Goal: Task Accomplishment & Management: Manage account settings

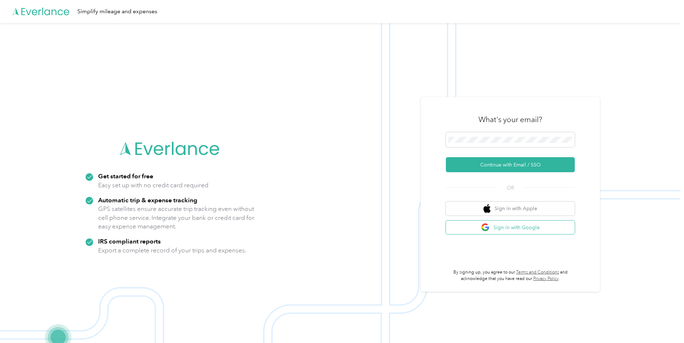
click at [504, 227] on button "Sign in with Google" at bounding box center [510, 228] width 129 height 14
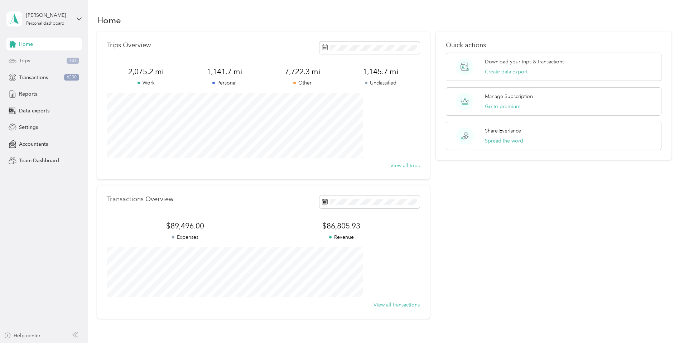
click at [28, 61] on span "Trips" at bounding box center [24, 61] width 11 height 8
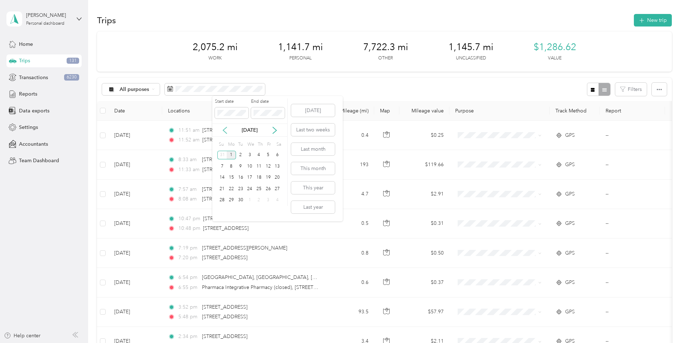
click at [226, 129] on icon at bounding box center [224, 130] width 7 height 7
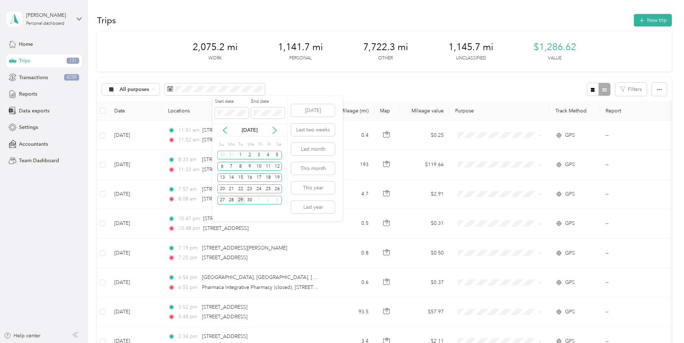
click at [242, 199] on div "29" at bounding box center [240, 200] width 9 height 9
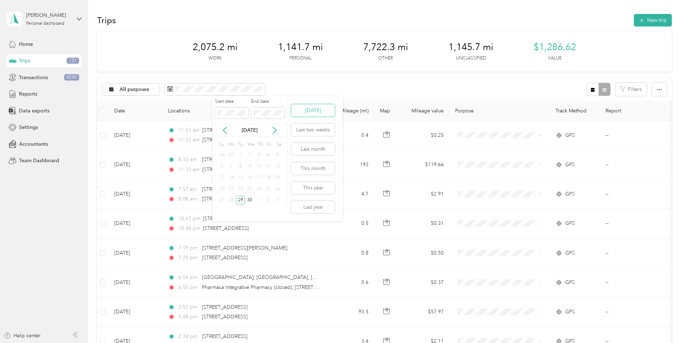
click at [323, 109] on button "[DATE]" at bounding box center [313, 110] width 44 height 13
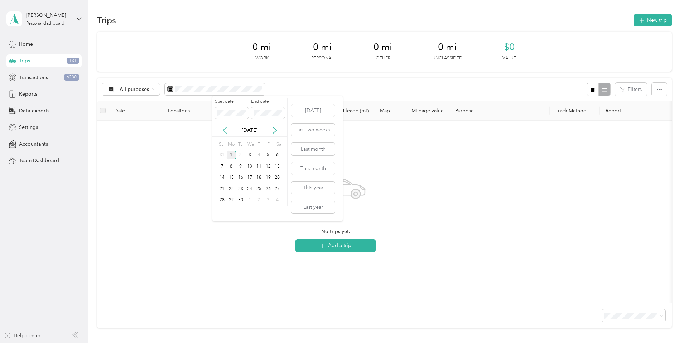
click at [224, 130] on icon at bounding box center [224, 130] width 7 height 7
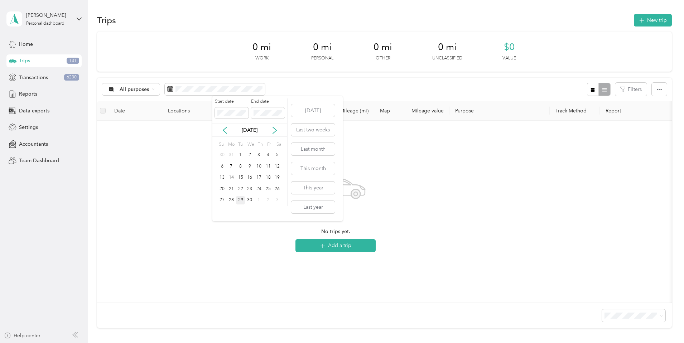
click at [241, 201] on div "29" at bounding box center [240, 200] width 9 height 9
click at [318, 109] on button "[DATE]" at bounding box center [313, 110] width 44 height 13
click at [225, 133] on icon at bounding box center [224, 130] width 7 height 7
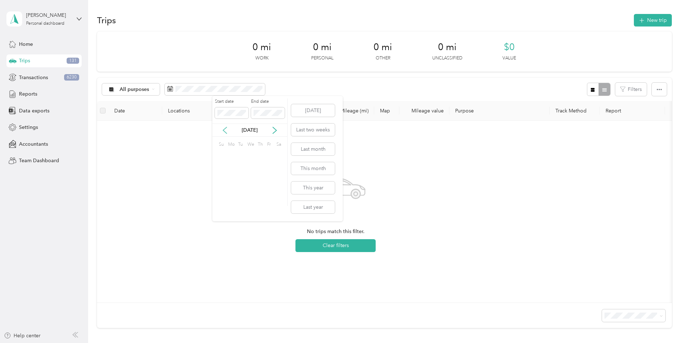
click at [225, 133] on icon at bounding box center [224, 130] width 7 height 7
click at [238, 201] on div "29" at bounding box center [240, 200] width 9 height 9
click at [273, 129] on icon at bounding box center [274, 130] width 7 height 7
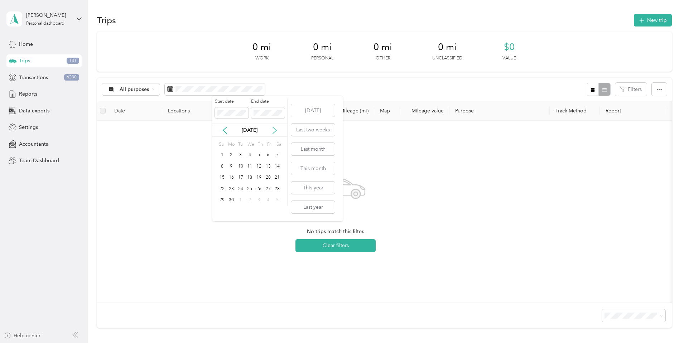
click at [274, 129] on icon at bounding box center [274, 130] width 7 height 7
click at [226, 133] on icon at bounding box center [224, 130] width 7 height 7
click at [224, 210] on div "31" at bounding box center [221, 211] width 9 height 9
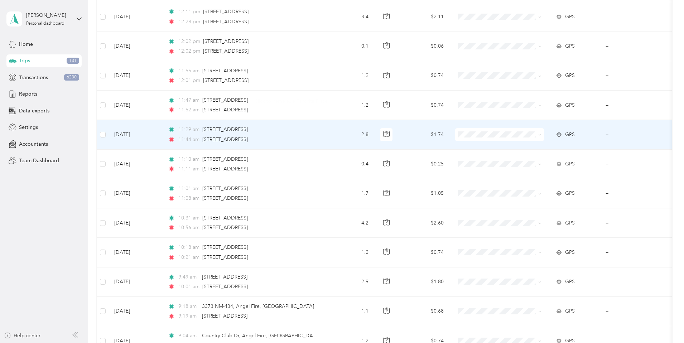
scroll to position [643, 0]
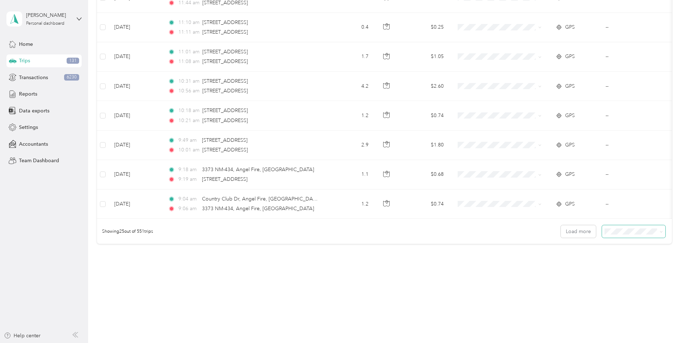
click at [659, 232] on icon at bounding box center [660, 231] width 3 height 3
click at [582, 270] on span "100 per load" at bounding box center [571, 270] width 29 height 6
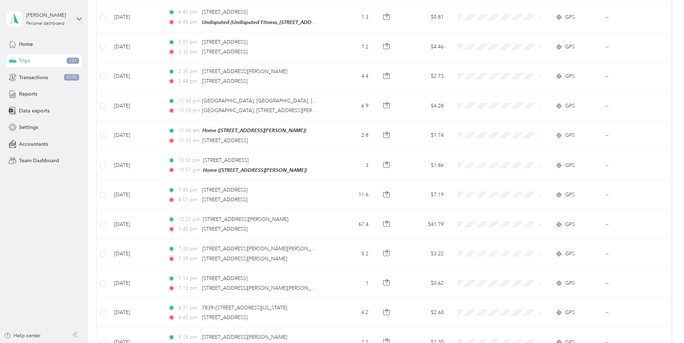
scroll to position [2852, 0]
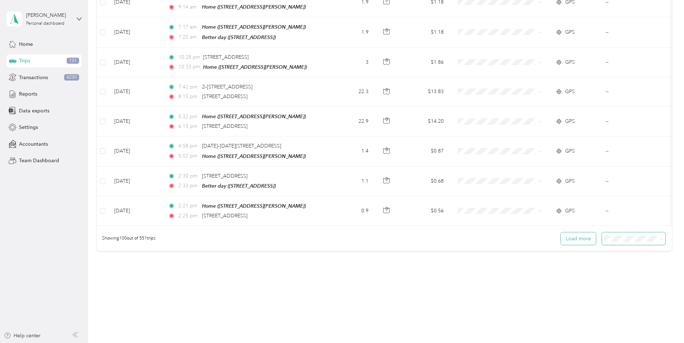
click at [561, 232] on button "Load more" at bounding box center [578, 238] width 35 height 13
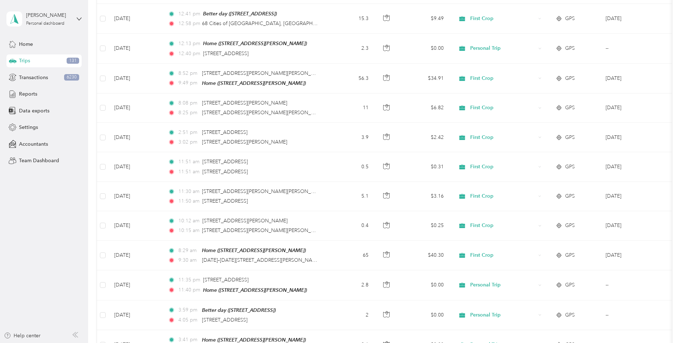
scroll to position [5796, 0]
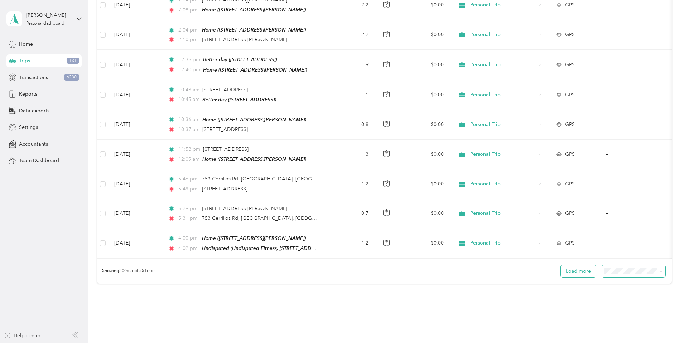
click at [561, 265] on button "Load more" at bounding box center [578, 271] width 35 height 13
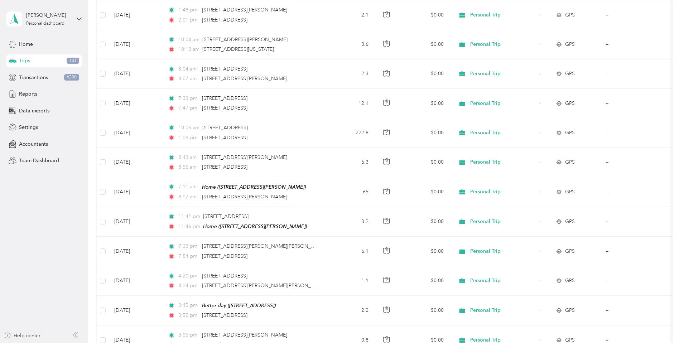
scroll to position [8741, 0]
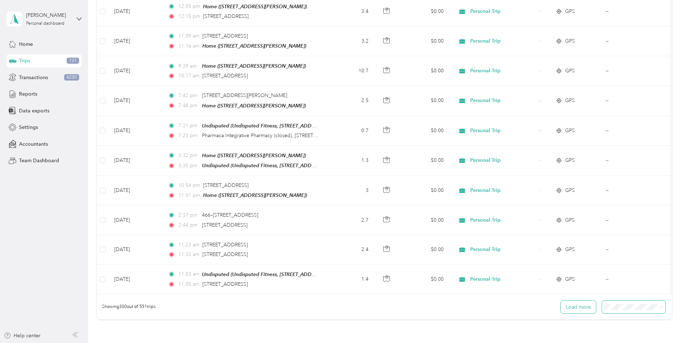
click at [561, 301] on button "Load more" at bounding box center [578, 307] width 35 height 13
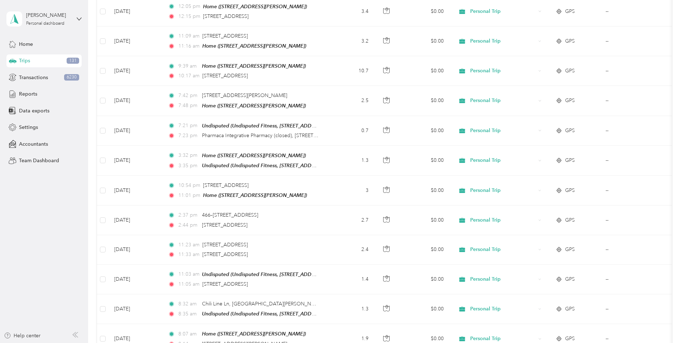
scroll to position [11685, 0]
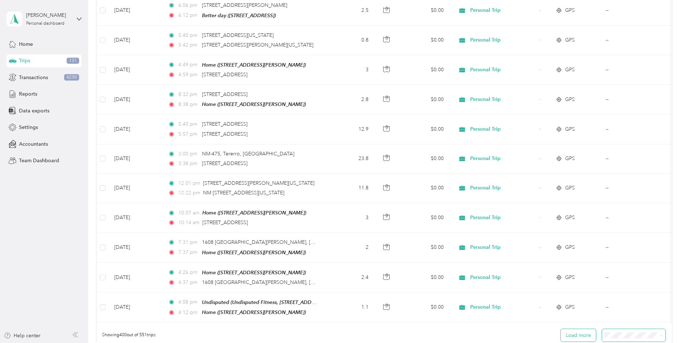
click at [561, 329] on button "Load more" at bounding box center [578, 335] width 35 height 13
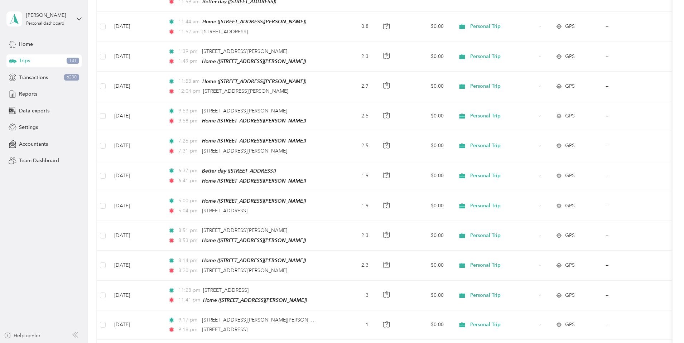
scroll to position [14630, 0]
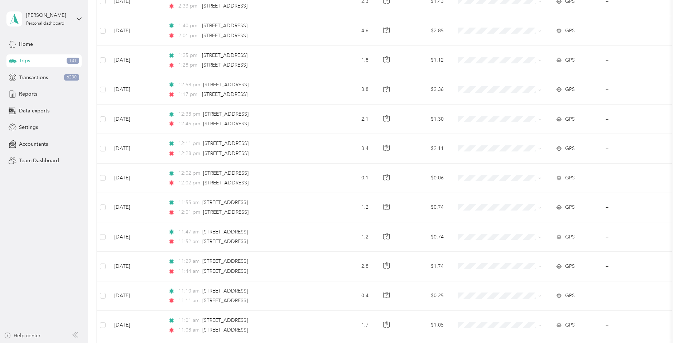
scroll to position [0, 0]
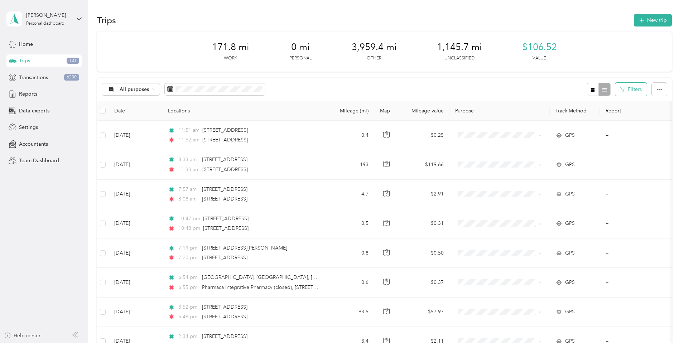
click at [615, 88] on button "Filters" at bounding box center [631, 89] width 32 height 13
click at [548, 154] on span "Undisputed" at bounding box center [546, 153] width 26 height 6
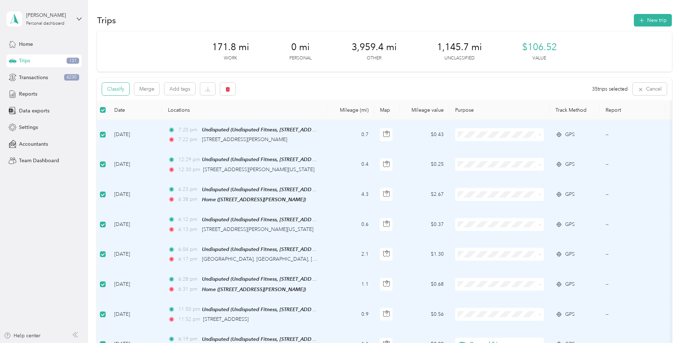
click at [129, 89] on button "Classify" at bounding box center [115, 89] width 27 height 13
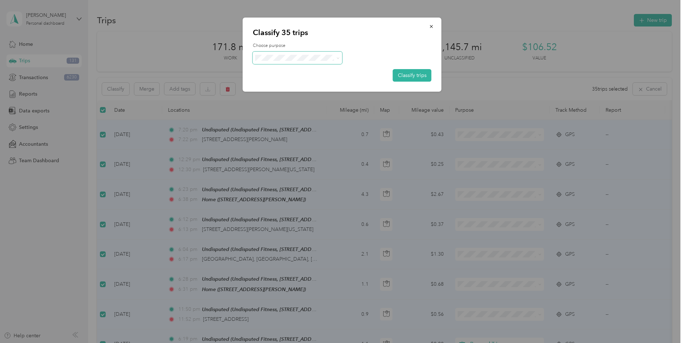
click at [339, 57] on icon at bounding box center [337, 58] width 3 height 3
click at [278, 86] on ol "Work Personal First Crop Other Charity Medical Moving Commute Personal Trip" at bounding box center [297, 113] width 89 height 100
click at [339, 57] on icon at bounding box center [337, 58] width 3 height 3
click at [279, 83] on li "Personal" at bounding box center [297, 83] width 89 height 13
click at [414, 74] on button "Classify trips" at bounding box center [412, 75] width 39 height 13
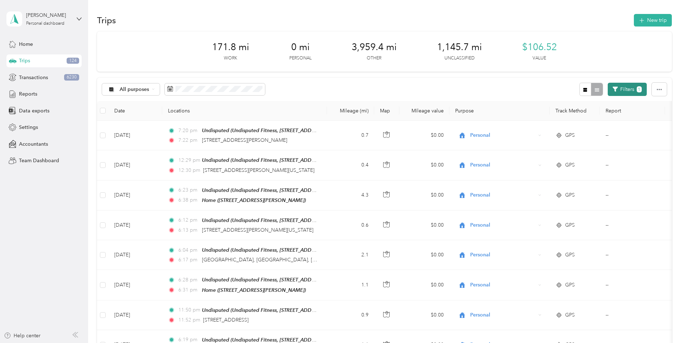
click at [608, 87] on button "Filters 1" at bounding box center [627, 89] width 39 height 13
click at [587, 118] on icon at bounding box center [587, 118] width 3 height 3
click at [504, 86] on div "All purposes Filters 1" at bounding box center [384, 89] width 575 height 23
click at [608, 88] on button "Filters 1" at bounding box center [627, 89] width 39 height 13
click at [587, 118] on icon at bounding box center [587, 118] width 3 height 3
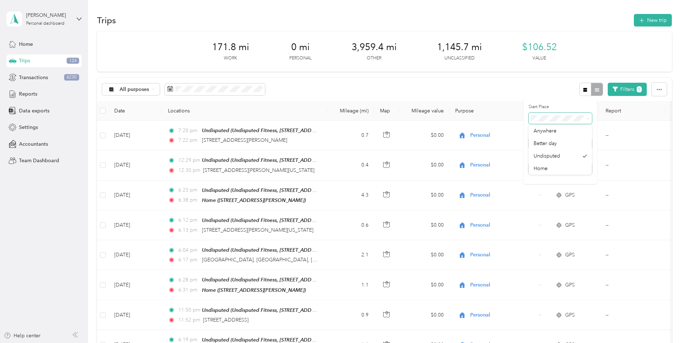
click at [587, 118] on icon at bounding box center [587, 118] width 3 height 3
click at [586, 142] on span at bounding box center [587, 143] width 6 height 5
click at [586, 144] on icon at bounding box center [587, 143] width 3 height 3
click at [563, 176] on li "Undisputed" at bounding box center [559, 179] width 63 height 13
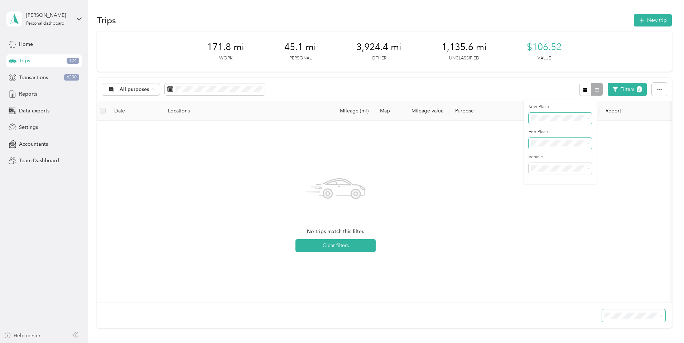
click at [587, 118] on icon at bounding box center [588, 118] width 2 height 1
click at [575, 126] on li "Anywhere" at bounding box center [559, 128] width 63 height 13
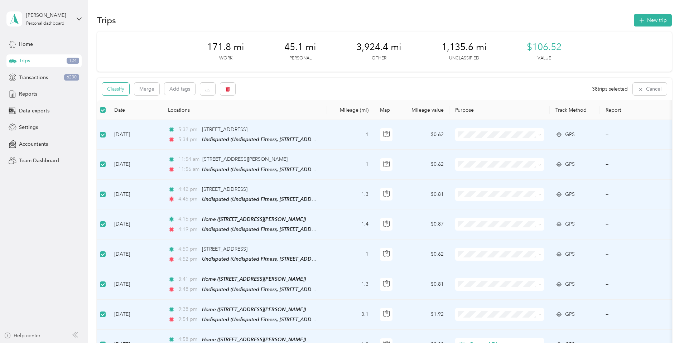
click at [129, 89] on button "Classify" at bounding box center [115, 89] width 27 height 13
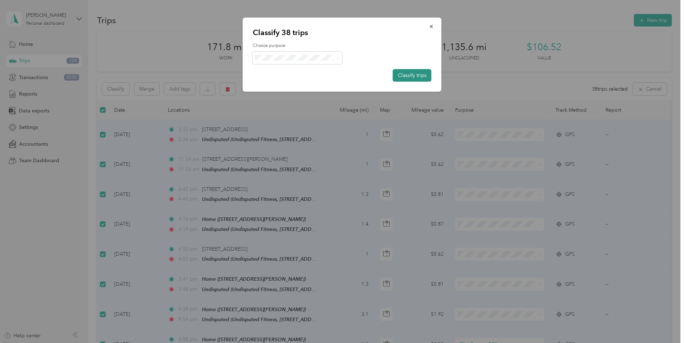
click at [409, 76] on button "Classify trips" at bounding box center [412, 75] width 39 height 13
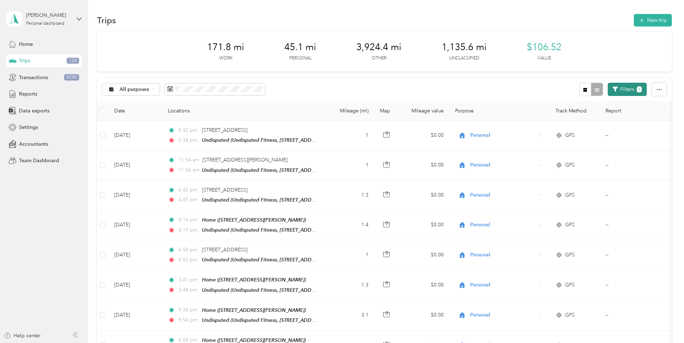
click at [608, 89] on button "Filters 1" at bounding box center [627, 89] width 39 height 13
click at [587, 142] on icon at bounding box center [587, 143] width 3 height 3
click at [561, 169] on div "Better day" at bounding box center [559, 169] width 53 height 8
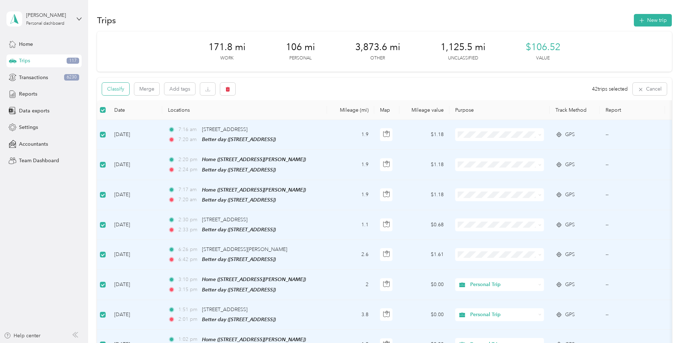
click at [129, 88] on button "Classify" at bounding box center [115, 89] width 27 height 13
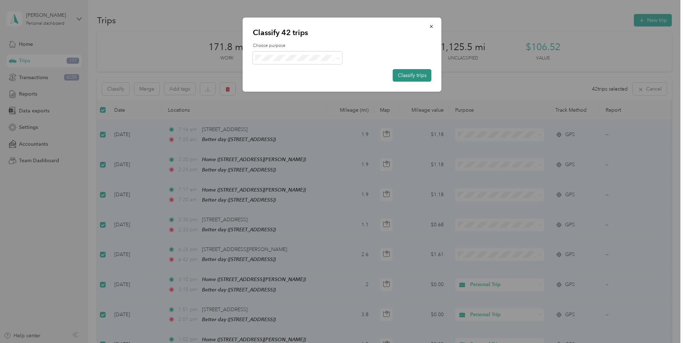
click at [413, 73] on button "Classify trips" at bounding box center [412, 75] width 39 height 13
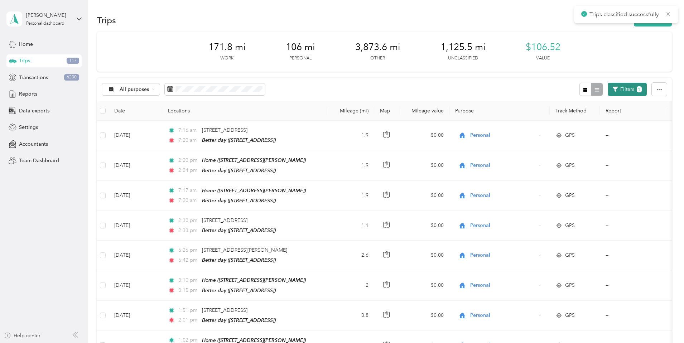
click at [637, 89] on span "1" at bounding box center [639, 89] width 5 height 6
click at [608, 89] on button "Filters 1" at bounding box center [627, 89] width 39 height 13
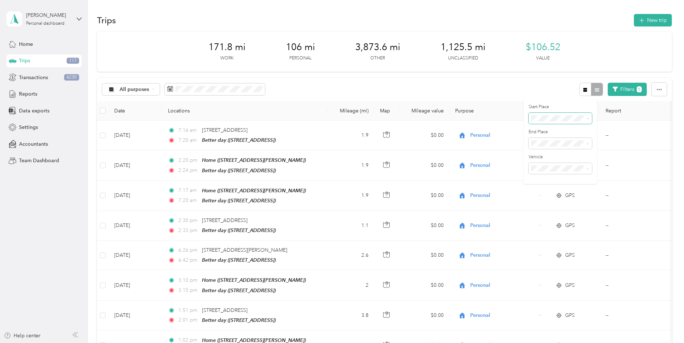
click at [586, 120] on icon at bounding box center [587, 118] width 3 height 3
click at [564, 140] on div "Better day" at bounding box center [559, 144] width 53 height 8
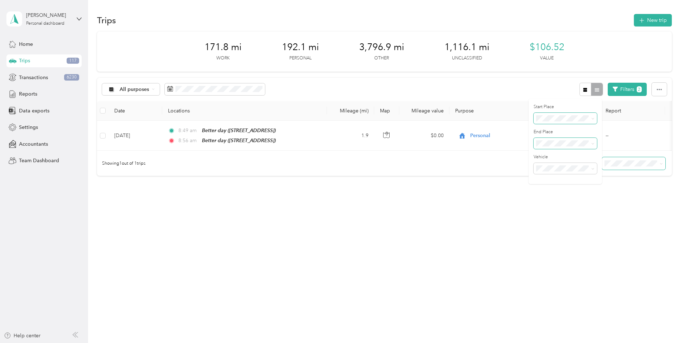
click at [594, 145] on icon at bounding box center [592, 143] width 3 height 3
click at [570, 153] on div "Anywhere" at bounding box center [564, 156] width 53 height 8
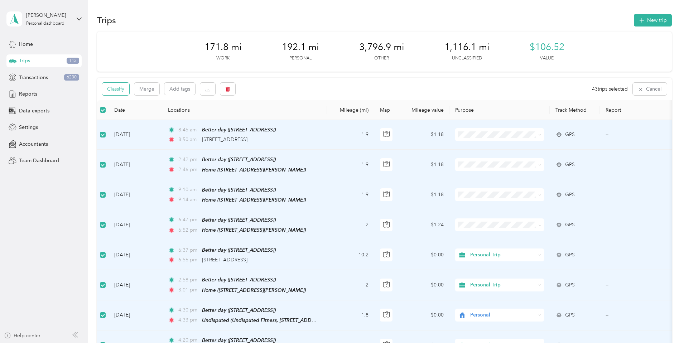
click at [129, 90] on button "Classify" at bounding box center [115, 89] width 27 height 13
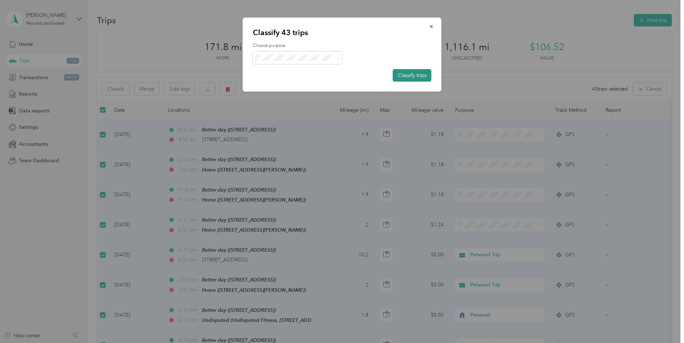
click at [410, 76] on button "Classify trips" at bounding box center [412, 75] width 39 height 13
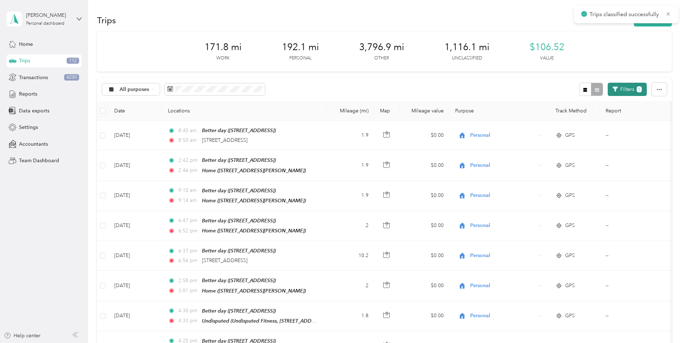
click at [608, 88] on button "Filters 1" at bounding box center [627, 89] width 39 height 13
click at [494, 89] on div "All purposes Filters 1" at bounding box center [384, 89] width 575 height 23
click at [657, 88] on icon "button" at bounding box center [659, 89] width 5 height 5
click at [466, 87] on div "All purposes Filters 1" at bounding box center [384, 89] width 575 height 23
click at [155, 88] on icon at bounding box center [153, 89] width 3 height 3
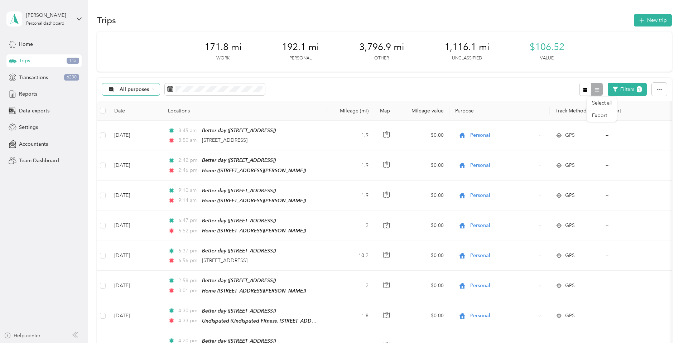
click at [176, 113] on span "Unclassified" at bounding box center [185, 112] width 35 height 8
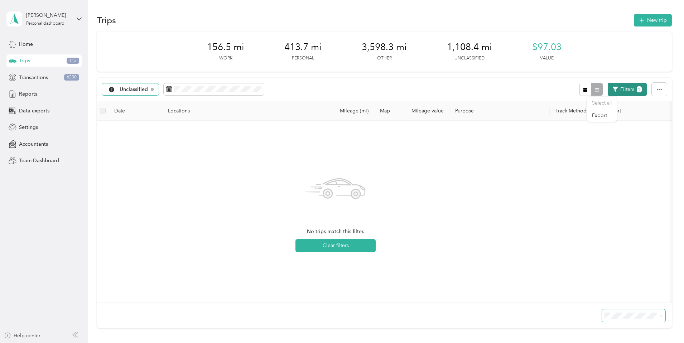
click at [637, 90] on span "1" at bounding box center [639, 89] width 5 height 6
click at [608, 90] on button "Filters 1" at bounding box center [627, 89] width 39 height 13
click at [584, 118] on span at bounding box center [587, 118] width 6 height 5
click at [588, 118] on icon at bounding box center [588, 118] width 2 height 1
click at [558, 127] on div "Anywhere" at bounding box center [559, 131] width 53 height 8
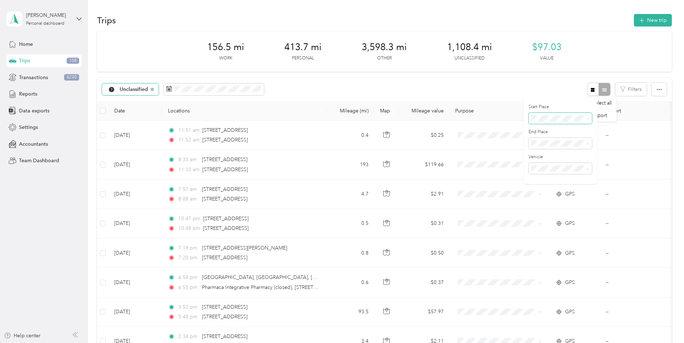
click at [362, 90] on div "Unclassified Filters" at bounding box center [384, 89] width 575 height 23
click at [657, 90] on icon "button" at bounding box center [659, 89] width 5 height 1
click at [148, 88] on span "Unclassified" at bounding box center [134, 89] width 29 height 5
click at [179, 153] on li "First Crop" at bounding box center [180, 148] width 60 height 13
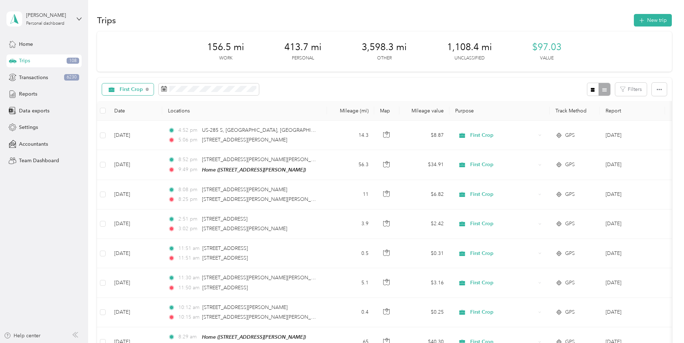
click at [143, 88] on span "First Crop" at bounding box center [132, 89] width 24 height 5
click at [184, 113] on span "Unclassified" at bounding box center [184, 115] width 32 height 8
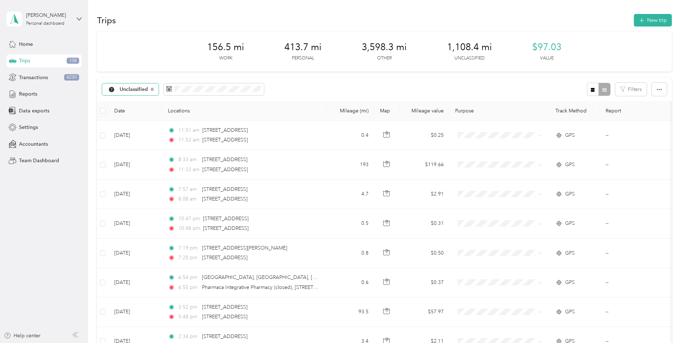
click at [148, 87] on span "Unclassified" at bounding box center [134, 89] width 29 height 5
click at [174, 125] on span "Work" at bounding box center [186, 125] width 37 height 8
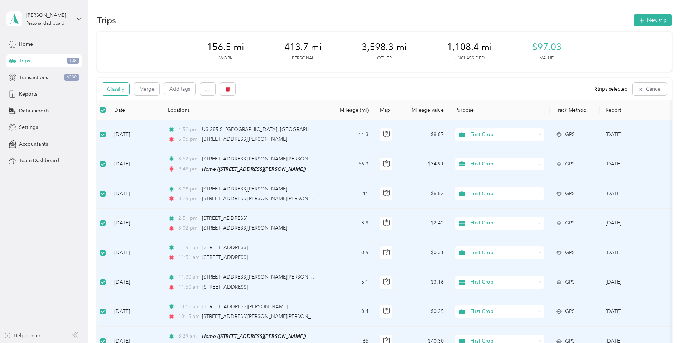
click at [129, 90] on button "Classify" at bounding box center [115, 89] width 27 height 13
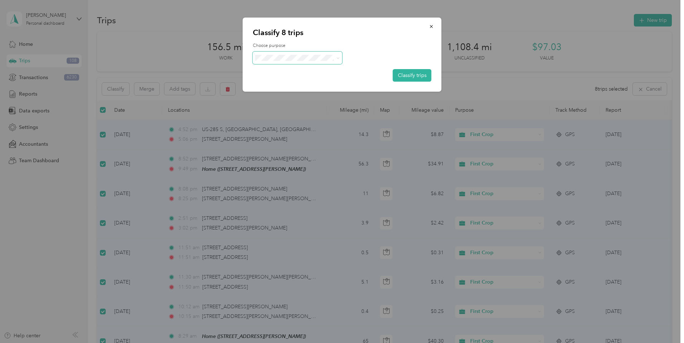
click at [334, 57] on span at bounding box center [337, 58] width 6 height 8
click at [337, 58] on icon at bounding box center [337, 58] width 3 height 3
click at [283, 96] on span "First Crop" at bounding box center [303, 96] width 67 height 8
click at [418, 75] on button "Classify trips" at bounding box center [412, 75] width 39 height 13
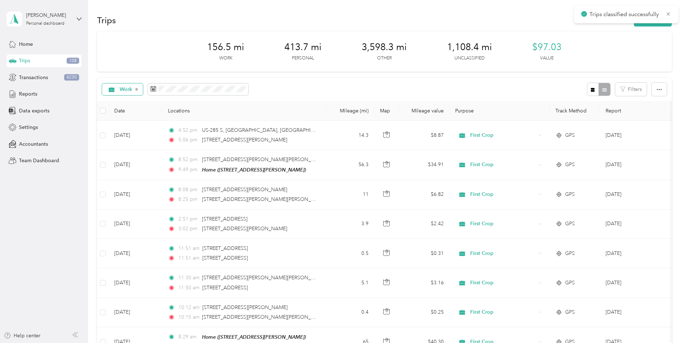
click at [132, 89] on span "Work" at bounding box center [126, 89] width 13 height 5
click at [179, 149] on span "First Crop" at bounding box center [183, 153] width 30 height 8
click at [143, 89] on span "First Crop" at bounding box center [132, 89] width 24 height 5
click at [174, 124] on span "Work" at bounding box center [184, 126] width 32 height 8
click at [132, 88] on span "Work" at bounding box center [126, 89] width 13 height 5
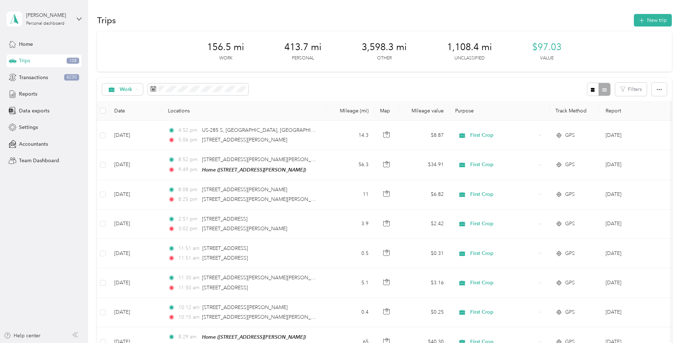
click at [176, 149] on span "First Crop" at bounding box center [183, 153] width 30 height 8
click at [143, 88] on span "First Crop" at bounding box center [132, 89] width 24 height 5
click at [177, 124] on span "Work" at bounding box center [184, 128] width 32 height 8
click at [132, 89] on span "Work" at bounding box center [126, 89] width 13 height 5
click at [177, 151] on span "First Crop" at bounding box center [183, 153] width 30 height 8
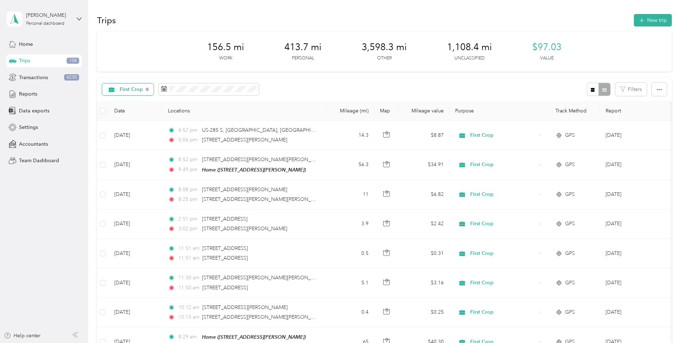
click at [143, 89] on span "First Crop" at bounding box center [132, 89] width 24 height 5
click at [178, 113] on span "Unclassified" at bounding box center [184, 115] width 32 height 8
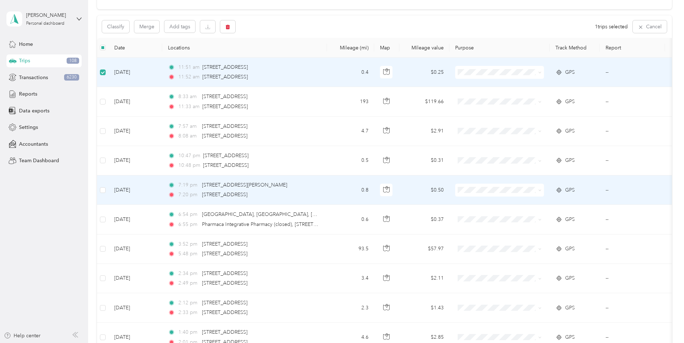
scroll to position [36, 0]
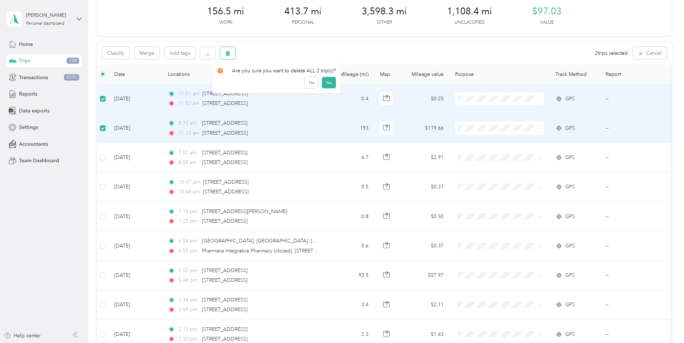
click at [230, 53] on icon "button" at bounding box center [227, 53] width 5 height 5
click at [326, 85] on button "Yes" at bounding box center [329, 82] width 14 height 11
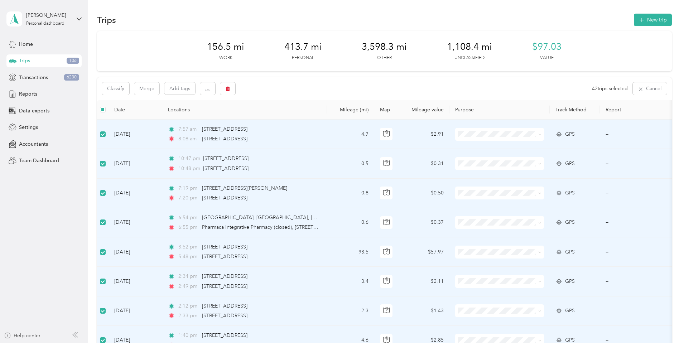
scroll to position [0, 0]
click at [230, 86] on span "button" at bounding box center [227, 89] width 5 height 6
click at [328, 118] on button "Yes" at bounding box center [330, 118] width 14 height 11
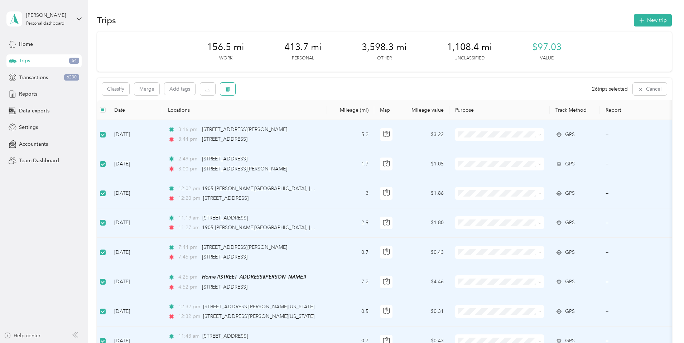
click at [230, 89] on icon "button" at bounding box center [227, 89] width 5 height 5
click at [330, 119] on button "Yes" at bounding box center [330, 118] width 14 height 11
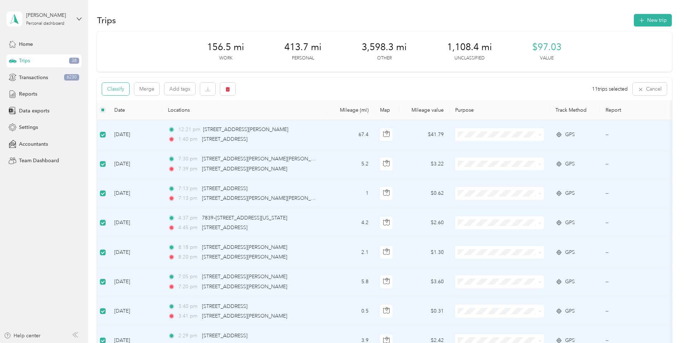
click at [129, 89] on button "Classify" at bounding box center [115, 89] width 27 height 13
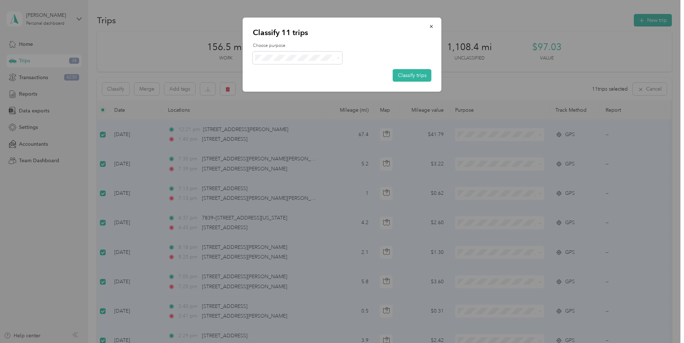
click at [286, 93] on span "First Crop" at bounding box center [303, 96] width 67 height 8
click at [419, 73] on button "Classify trips" at bounding box center [412, 75] width 39 height 13
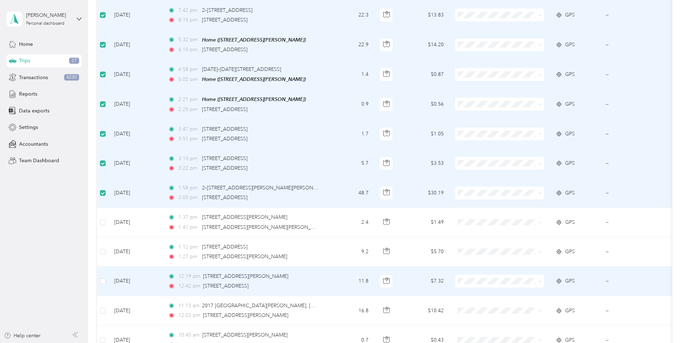
scroll to position [72, 0]
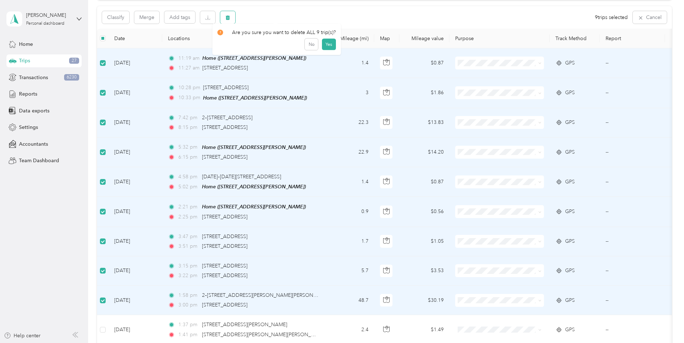
click at [235, 16] on button "button" at bounding box center [227, 17] width 15 height 13
click at [324, 48] on button "Yes" at bounding box center [329, 47] width 14 height 11
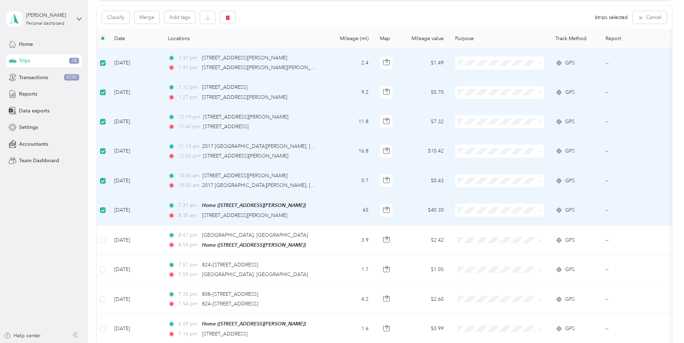
scroll to position [0, 0]
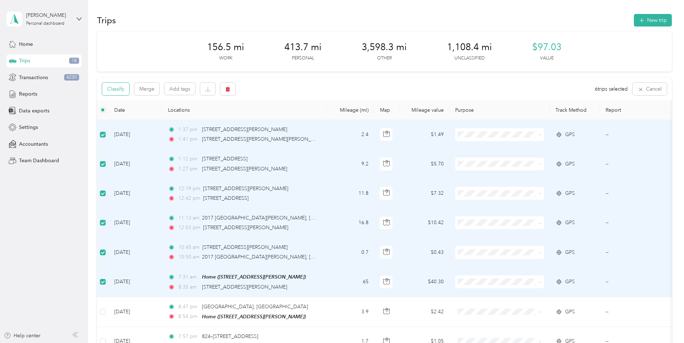
click at [129, 88] on button "Classify" at bounding box center [115, 89] width 27 height 13
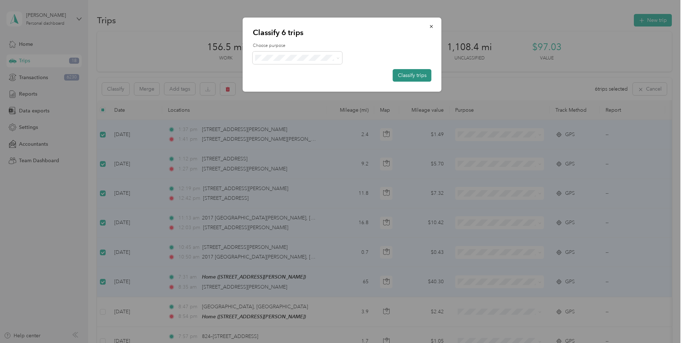
click at [406, 74] on button "Classify trips" at bounding box center [412, 75] width 39 height 13
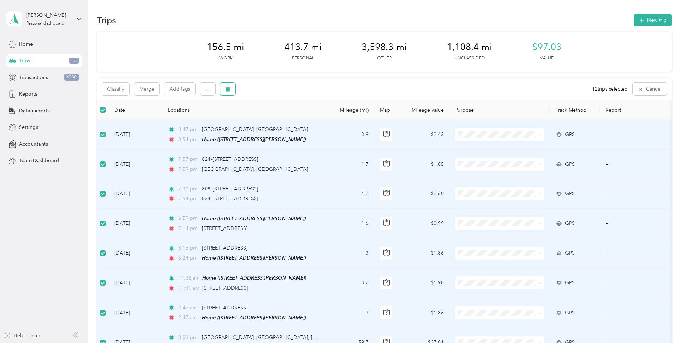
click at [230, 90] on icon "button" at bounding box center [227, 89] width 5 height 5
click at [329, 120] on button "Yes" at bounding box center [330, 118] width 14 height 11
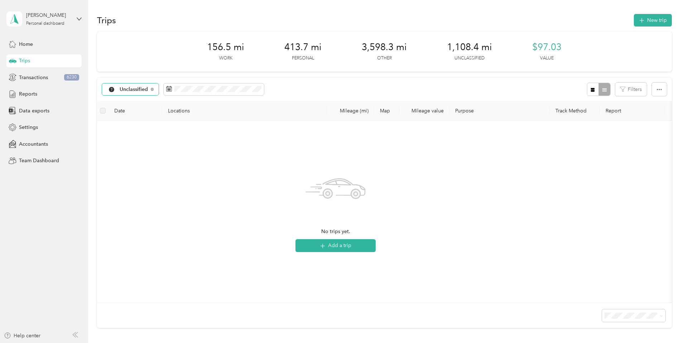
click at [159, 85] on div "Unclassified" at bounding box center [130, 89] width 57 height 12
click at [177, 150] on span "First Crop" at bounding box center [186, 153] width 37 height 8
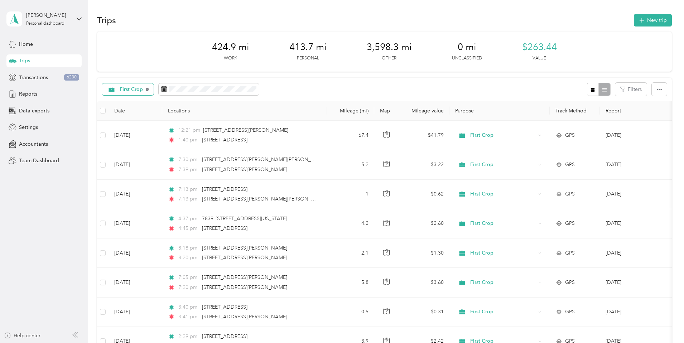
click at [149, 89] on icon at bounding box center [147, 89] width 3 height 3
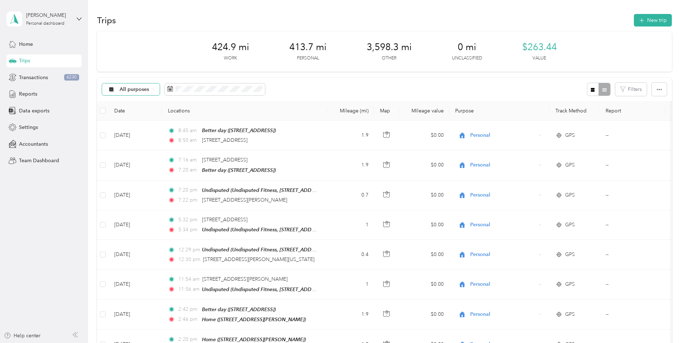
click at [160, 88] on div "All purposes" at bounding box center [131, 89] width 58 height 12
click at [179, 153] on li "First Crop" at bounding box center [178, 152] width 57 height 13
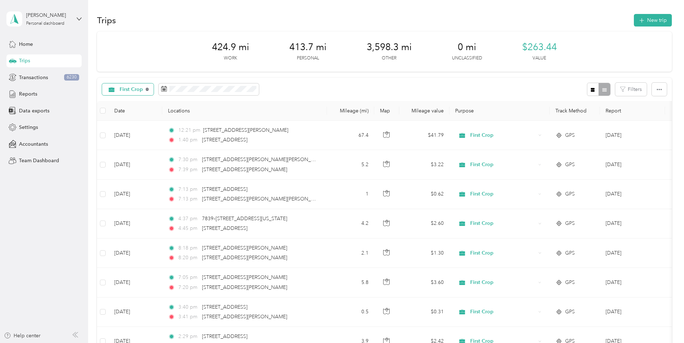
click at [149, 89] on icon at bounding box center [147, 89] width 3 height 3
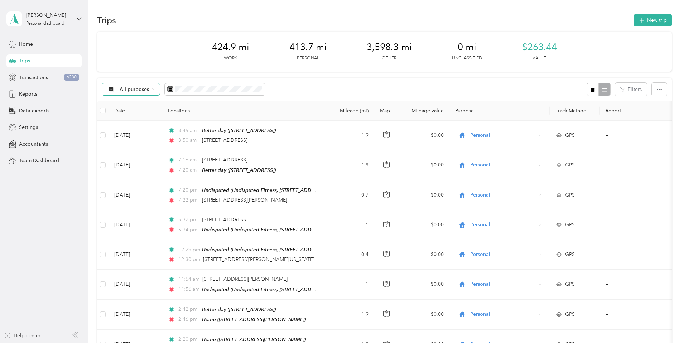
click at [155, 88] on icon at bounding box center [153, 89] width 3 height 3
click at [179, 126] on span "Work" at bounding box center [185, 126] width 35 height 8
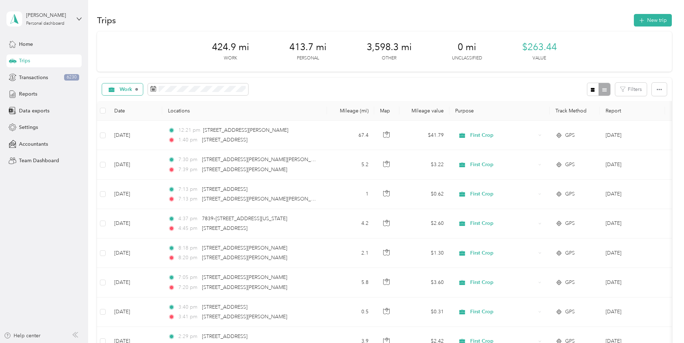
click at [138, 88] on icon at bounding box center [136, 89] width 3 height 3
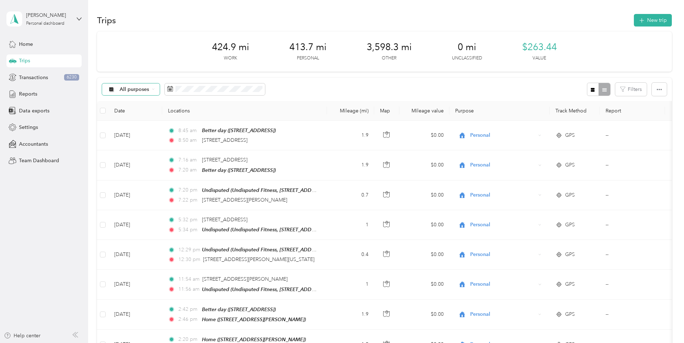
click at [160, 87] on div "All purposes" at bounding box center [131, 89] width 58 height 12
click at [177, 151] on span "First Crop" at bounding box center [185, 150] width 35 height 8
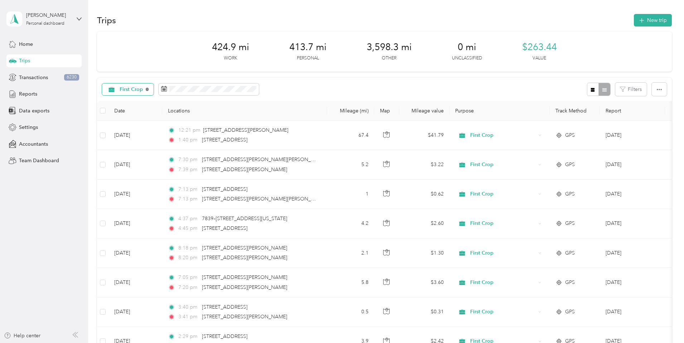
click at [149, 91] on icon at bounding box center [147, 89] width 3 height 3
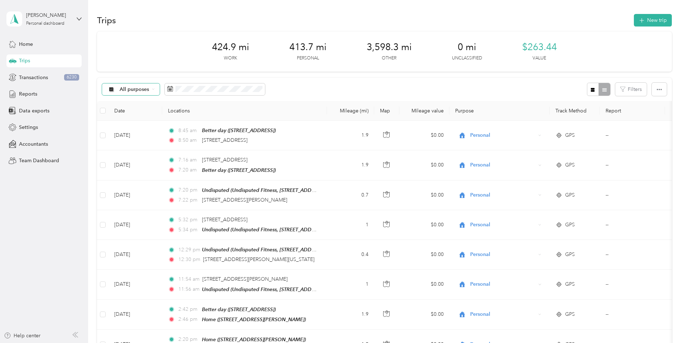
click at [155, 88] on icon at bounding box center [153, 89] width 3 height 3
click at [179, 149] on span "First Crop" at bounding box center [185, 153] width 35 height 8
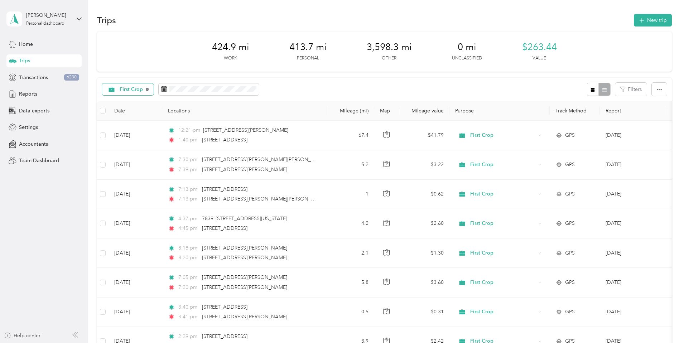
click at [149, 88] on icon at bounding box center [147, 89] width 3 height 3
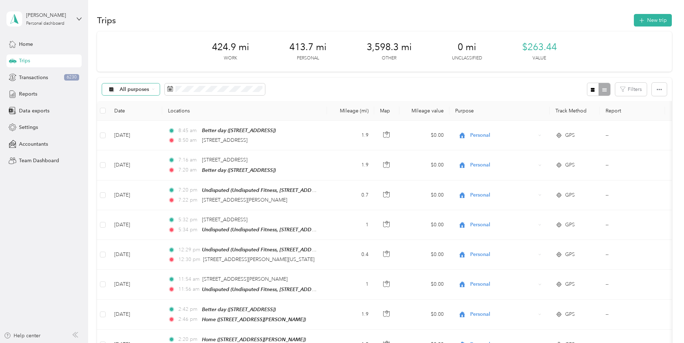
click at [155, 89] on icon at bounding box center [153, 89] width 3 height 3
click at [184, 112] on span "Unclassified" at bounding box center [185, 114] width 35 height 8
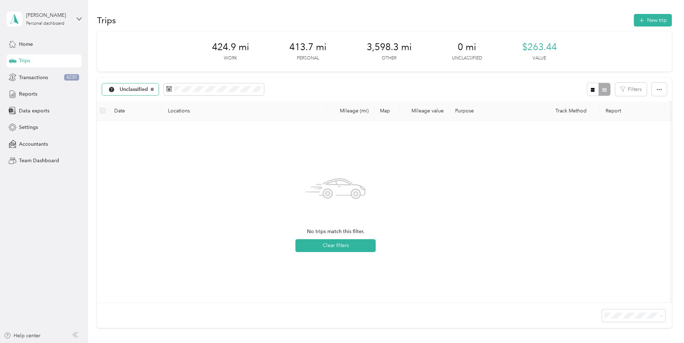
click at [154, 88] on icon at bounding box center [152, 89] width 3 height 3
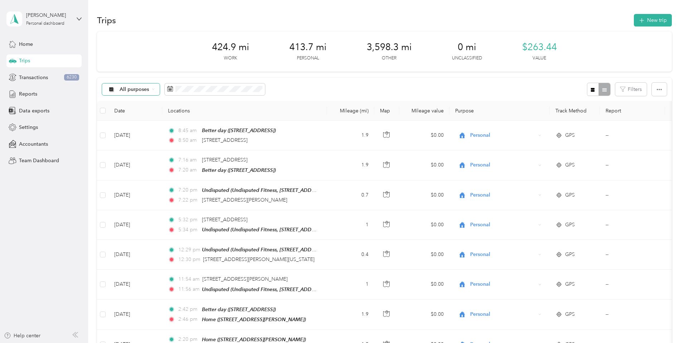
click at [154, 89] on icon at bounding box center [154, 89] width 2 height 1
click at [180, 101] on span "All purposes" at bounding box center [185, 100] width 35 height 8
click at [160, 89] on div "All purposes" at bounding box center [131, 89] width 58 height 12
click at [180, 151] on span "First Crop" at bounding box center [185, 153] width 35 height 8
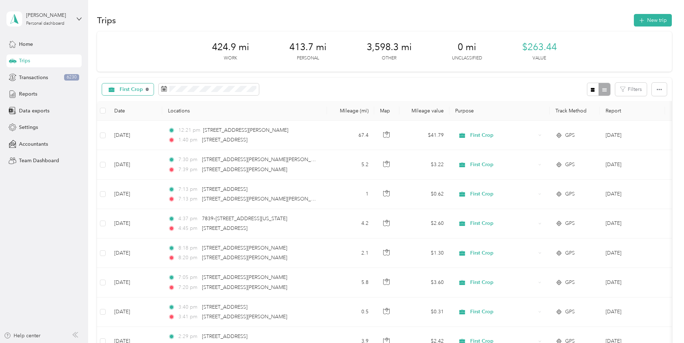
click at [149, 88] on icon at bounding box center [147, 89] width 3 height 3
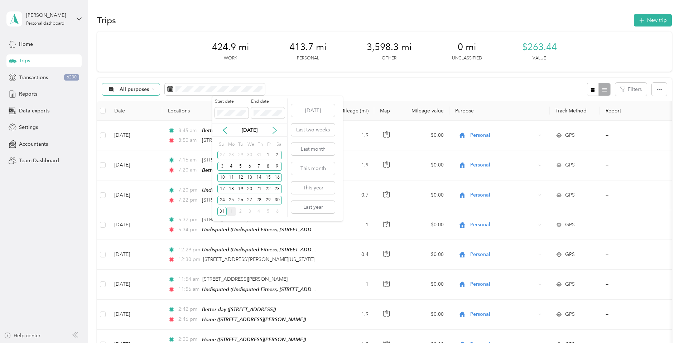
click at [275, 132] on icon at bounding box center [274, 130] width 7 height 7
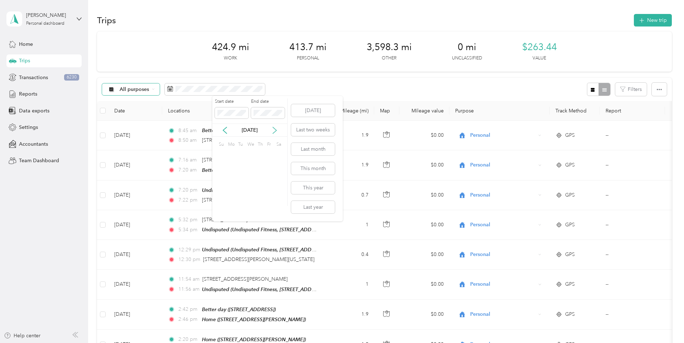
click at [275, 132] on icon at bounding box center [274, 130] width 7 height 7
click at [227, 130] on icon at bounding box center [224, 130] width 7 height 7
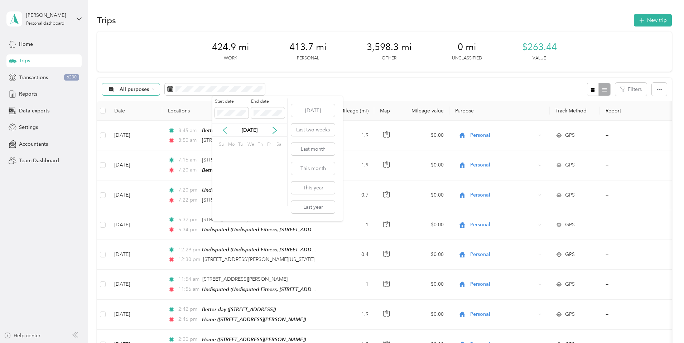
click at [225, 130] on icon at bounding box center [224, 130] width 7 height 7
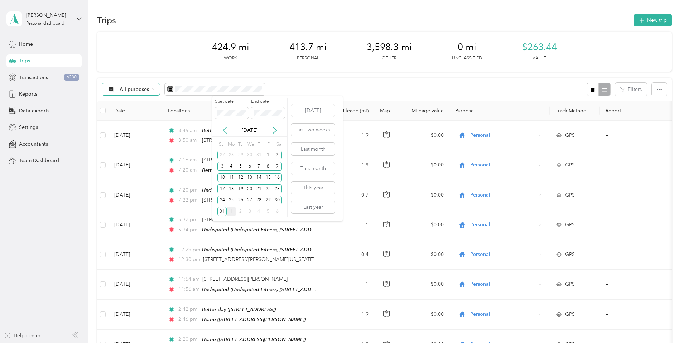
click at [225, 130] on icon at bounding box center [224, 130] width 7 height 7
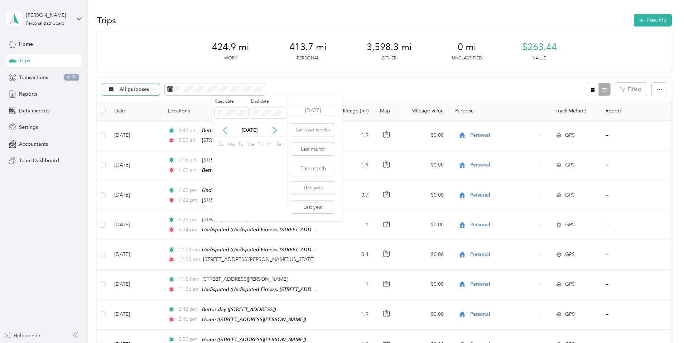
click at [225, 130] on icon at bounding box center [224, 130] width 7 height 7
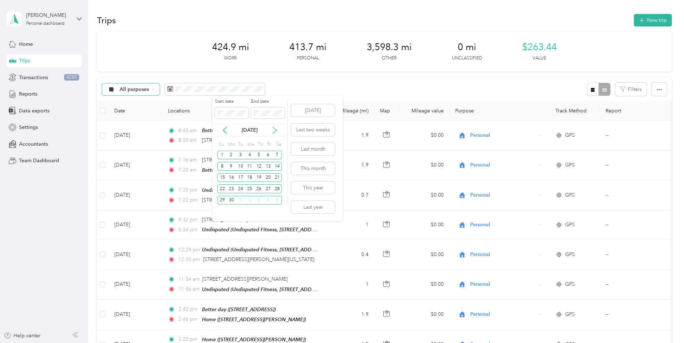
click at [272, 131] on icon at bounding box center [274, 130] width 7 height 7
click at [230, 199] on div "28" at bounding box center [231, 200] width 9 height 9
click at [276, 131] on icon at bounding box center [274, 130] width 7 height 7
click at [220, 212] on div "31" at bounding box center [221, 211] width 9 height 9
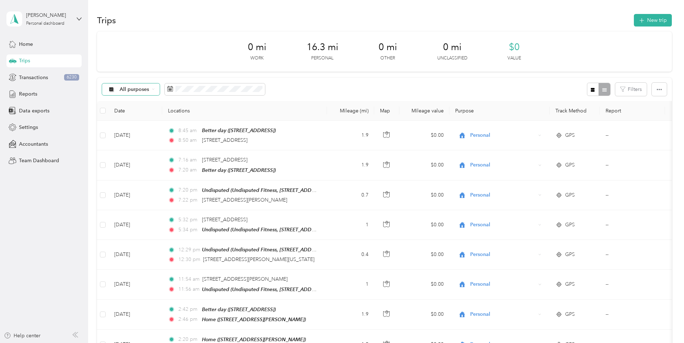
click at [160, 92] on div "All purposes" at bounding box center [131, 89] width 58 height 12
click at [184, 151] on span "First Crop" at bounding box center [185, 153] width 35 height 8
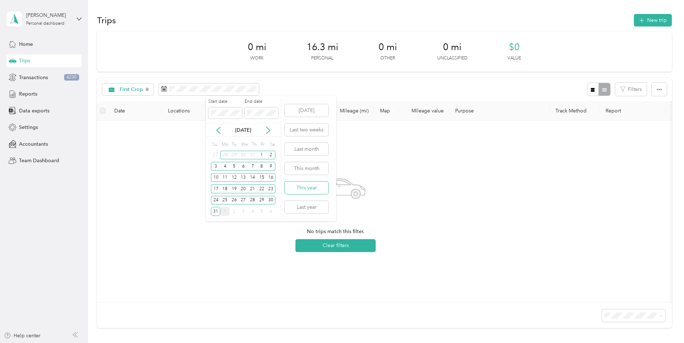
click at [310, 188] on button "This year" at bounding box center [307, 188] width 44 height 13
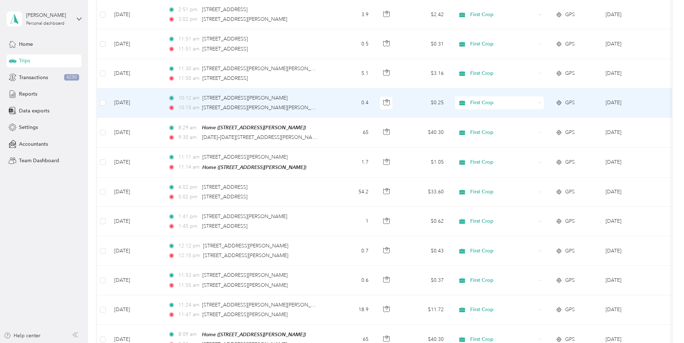
scroll to position [716, 0]
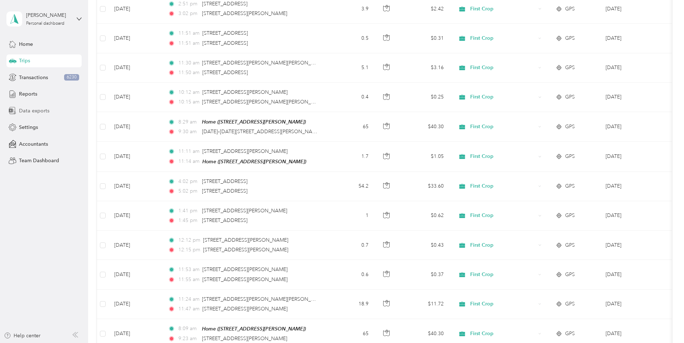
click at [33, 110] on span "Data exports" at bounding box center [34, 111] width 30 height 8
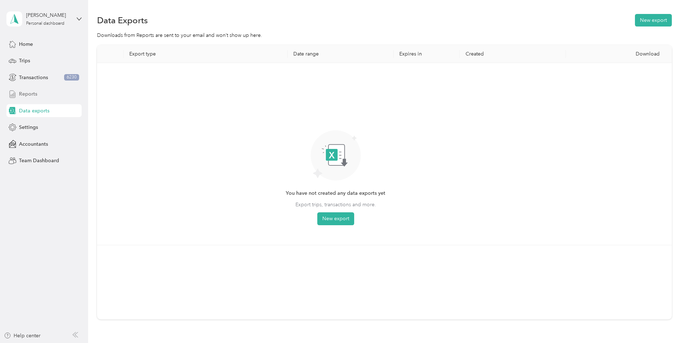
click at [26, 94] on span "Reports" at bounding box center [28, 94] width 18 height 8
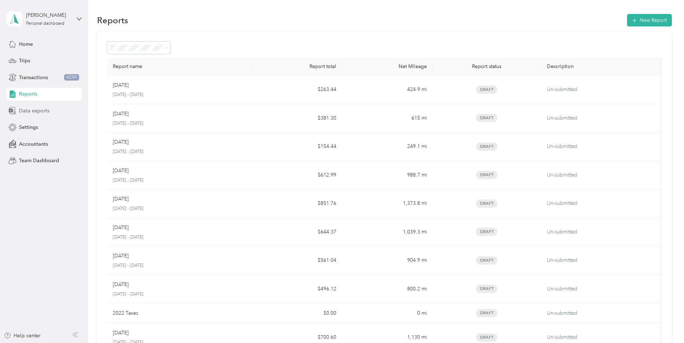
click at [32, 110] on span "Data exports" at bounding box center [34, 111] width 30 height 8
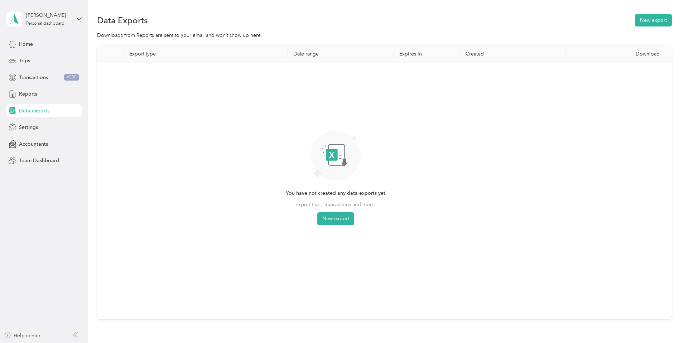
drag, startPoint x: 373, startPoint y: 179, endPoint x: 401, endPoint y: 183, distance: 28.6
click at [361, 180] on icon at bounding box center [335, 155] width 50 height 50
click at [434, 195] on div "You have not created any data exports yet Export trips, transactions and more. …" at bounding box center [336, 154] width 466 height 170
click at [463, 57] on th "Created" at bounding box center [513, 54] width 106 height 18
click at [594, 57] on div "Download" at bounding box center [618, 54] width 95 height 6
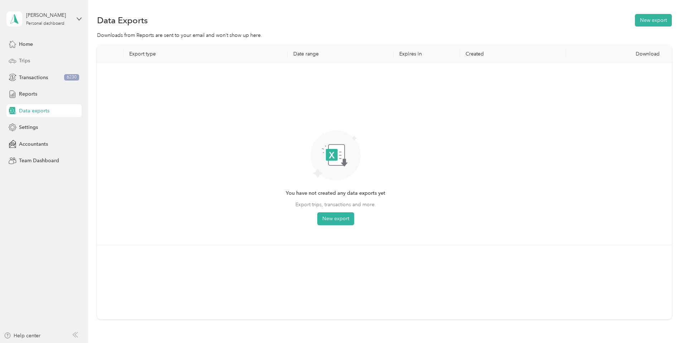
click at [27, 59] on span "Trips" at bounding box center [24, 61] width 11 height 8
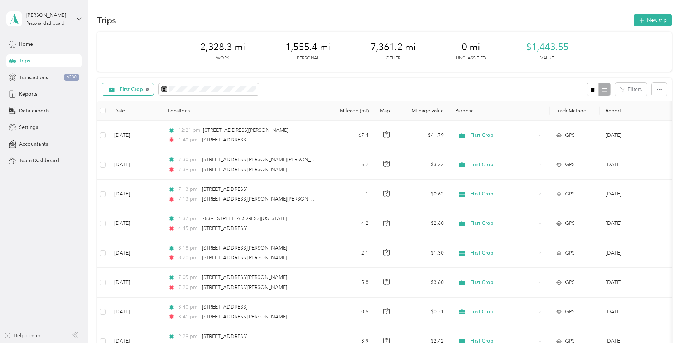
click at [149, 90] on icon at bounding box center [147, 89] width 3 height 3
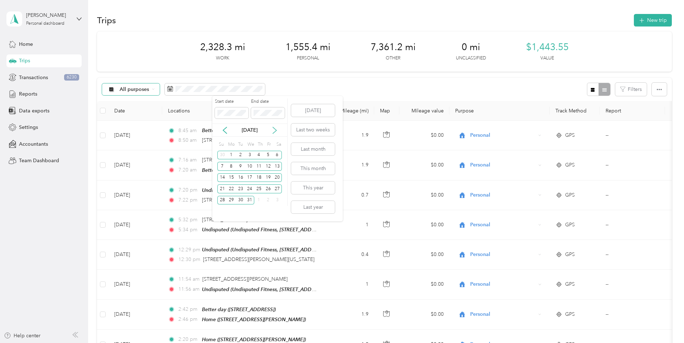
click at [275, 134] on div "[DATE]" at bounding box center [249, 130] width 75 height 13
click at [274, 131] on icon at bounding box center [274, 130] width 7 height 7
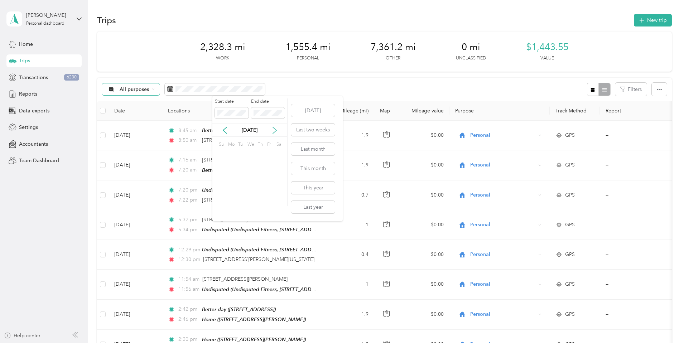
click at [274, 131] on icon at bounding box center [274, 130] width 7 height 7
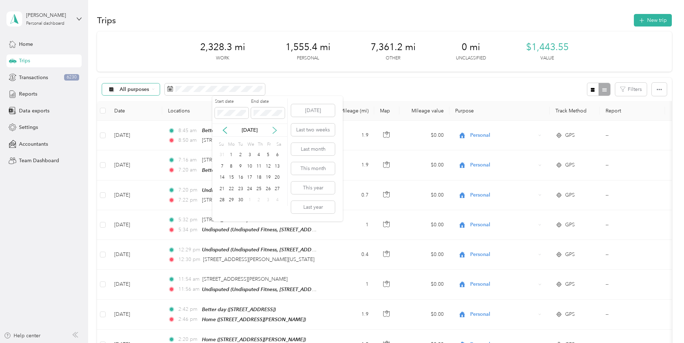
click at [274, 131] on icon at bounding box center [274, 130] width 7 height 7
click at [276, 168] on div "11" at bounding box center [277, 166] width 9 height 9
click at [223, 131] on icon at bounding box center [224, 130] width 7 height 7
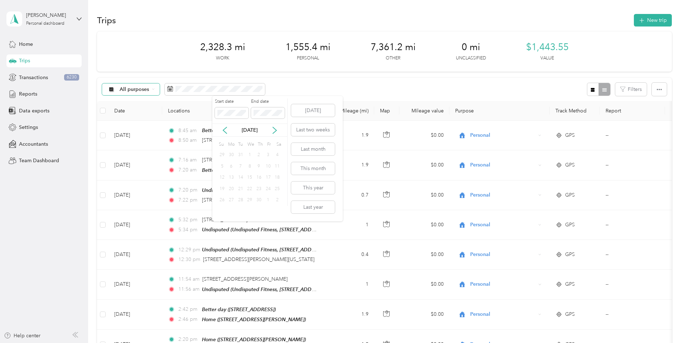
click at [236, 200] on div "28" at bounding box center [240, 200] width 9 height 9
click at [239, 200] on div "28" at bounding box center [240, 200] width 9 height 9
click at [247, 196] on div "29" at bounding box center [249, 200] width 9 height 9
click at [263, 116] on span at bounding box center [268, 112] width 34 height 11
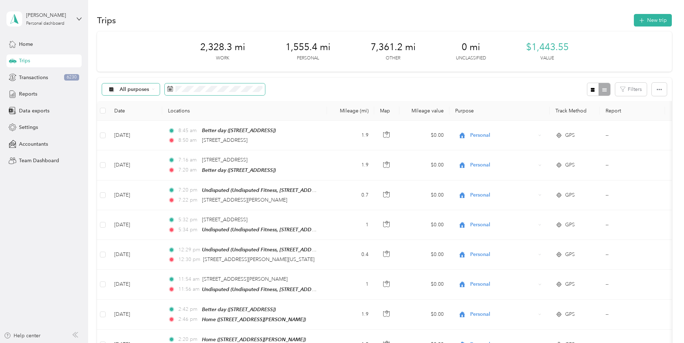
click at [257, 84] on span at bounding box center [215, 89] width 100 height 12
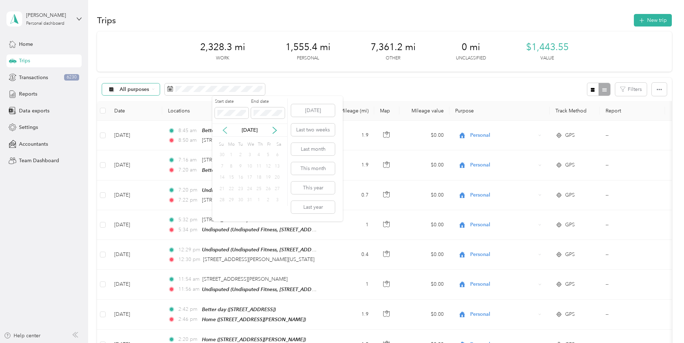
click at [226, 131] on icon at bounding box center [224, 130] width 7 height 7
click at [227, 130] on icon at bounding box center [224, 130] width 7 height 7
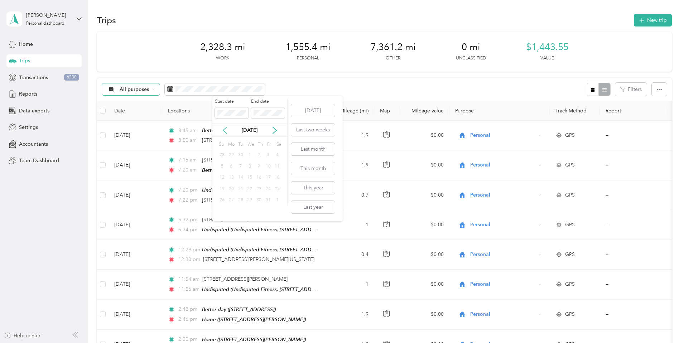
click at [226, 131] on icon at bounding box center [224, 130] width 7 height 7
click at [229, 132] on div "[DATE]" at bounding box center [249, 130] width 75 height 8
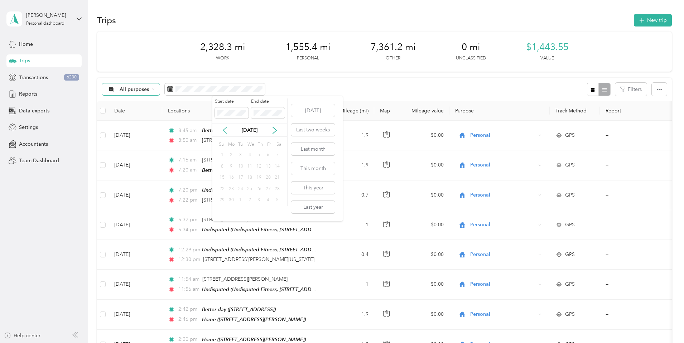
click at [224, 130] on icon at bounding box center [224, 130] width 7 height 7
click at [247, 199] on div "30" at bounding box center [249, 200] width 9 height 9
drag, startPoint x: 247, startPoint y: 199, endPoint x: 244, endPoint y: 180, distance: 19.2
click at [247, 199] on div "30" at bounding box center [249, 200] width 9 height 9
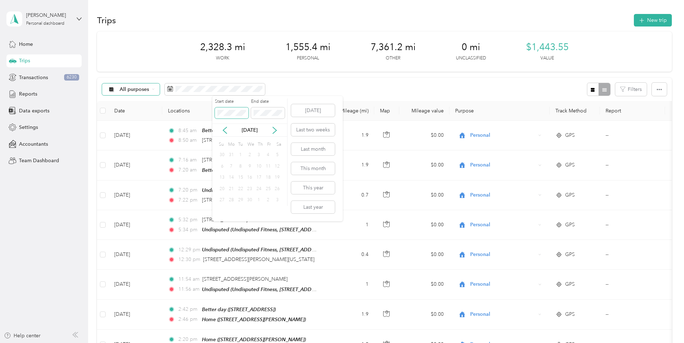
click at [215, 112] on span at bounding box center [232, 112] width 34 height 11
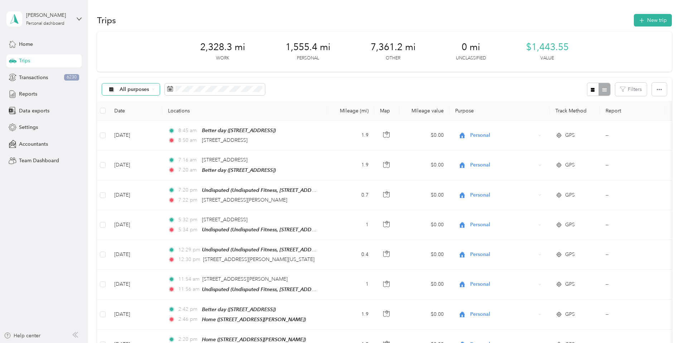
click at [26, 61] on span "Trips" at bounding box center [24, 61] width 11 height 8
click at [23, 60] on span "Trips" at bounding box center [24, 61] width 11 height 8
click at [657, 88] on icon "button" at bounding box center [659, 89] width 5 height 5
drag, startPoint x: 471, startPoint y: 86, endPoint x: 468, endPoint y: 85, distance: 3.7
click at [470, 86] on div "All purposes Filters" at bounding box center [384, 89] width 575 height 23
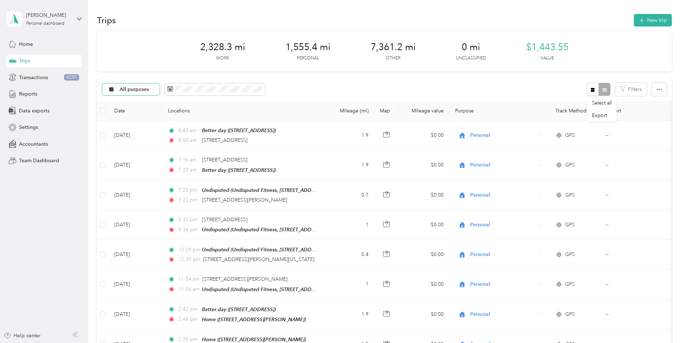
click at [442, 80] on div "All purposes Filters" at bounding box center [384, 89] width 575 height 23
drag, startPoint x: 422, startPoint y: 80, endPoint x: 474, endPoint y: 80, distance: 51.9
click at [422, 80] on div "All purposes Filters" at bounding box center [384, 89] width 575 height 23
click at [657, 90] on icon "button" at bounding box center [659, 89] width 5 height 1
click at [407, 90] on div "All purposes Filters" at bounding box center [384, 89] width 575 height 23
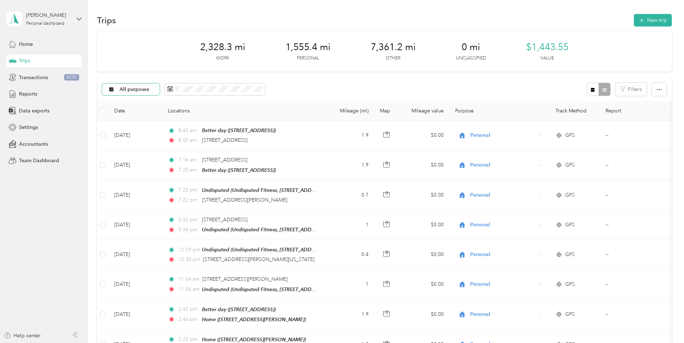
click at [370, 92] on div "All purposes Filters" at bounding box center [384, 89] width 575 height 23
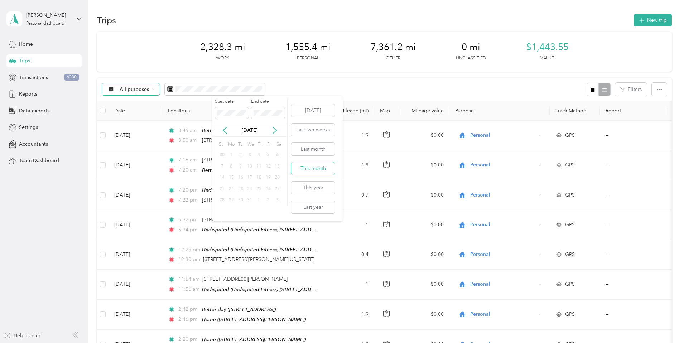
click at [314, 171] on button "This month" at bounding box center [313, 168] width 44 height 13
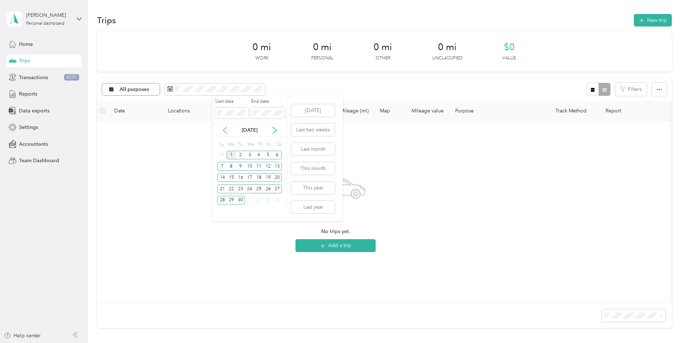
click at [223, 132] on icon at bounding box center [224, 130] width 7 height 7
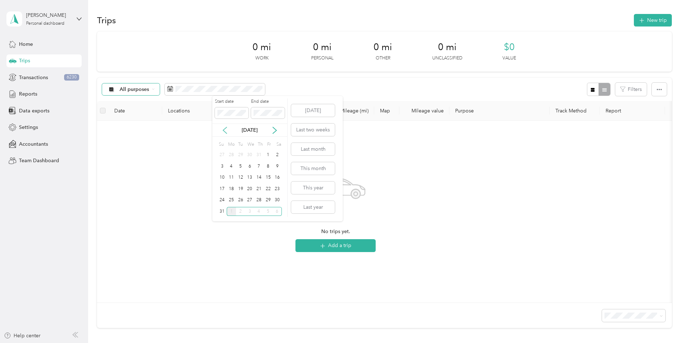
click at [224, 131] on icon at bounding box center [224, 130] width 7 height 7
click at [241, 199] on div "29" at bounding box center [240, 200] width 9 height 9
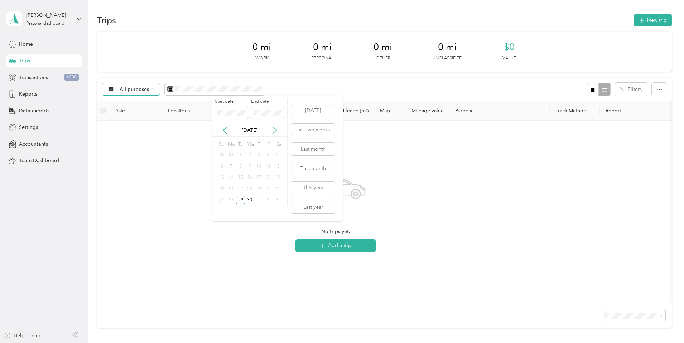
click at [275, 128] on icon at bounding box center [274, 130] width 7 height 7
click at [226, 133] on icon at bounding box center [225, 130] width 4 height 6
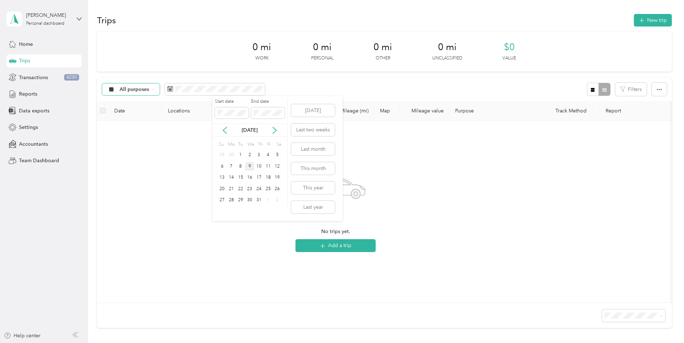
click at [250, 166] on div "9" at bounding box center [249, 166] width 9 height 9
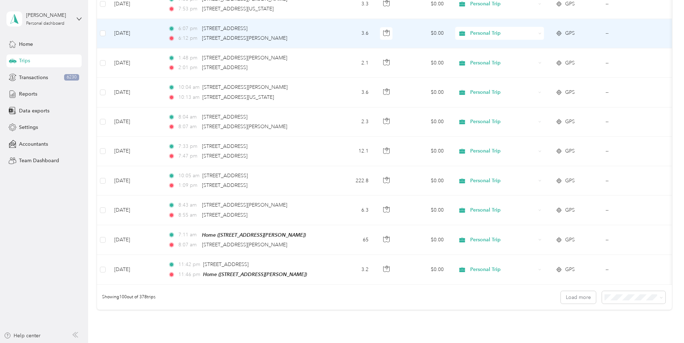
scroll to position [2828, 0]
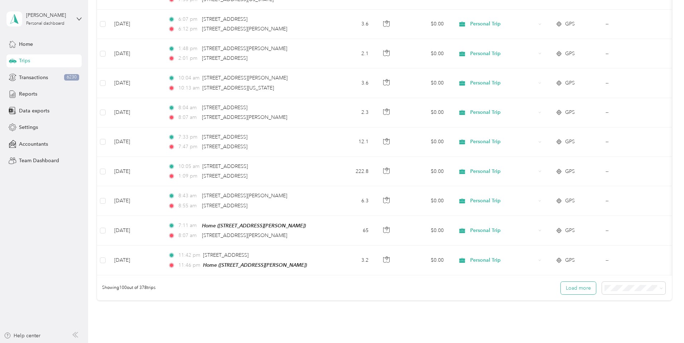
click at [561, 282] on button "Load more" at bounding box center [578, 288] width 35 height 13
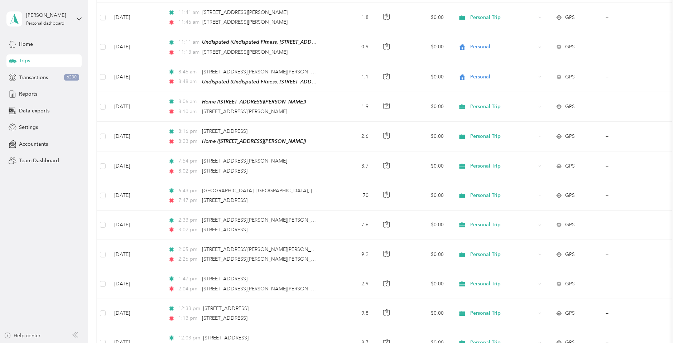
scroll to position [5796, 0]
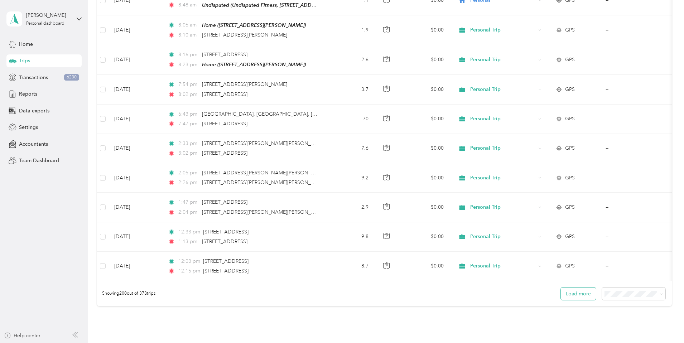
click at [561, 287] on button "Load more" at bounding box center [578, 293] width 35 height 13
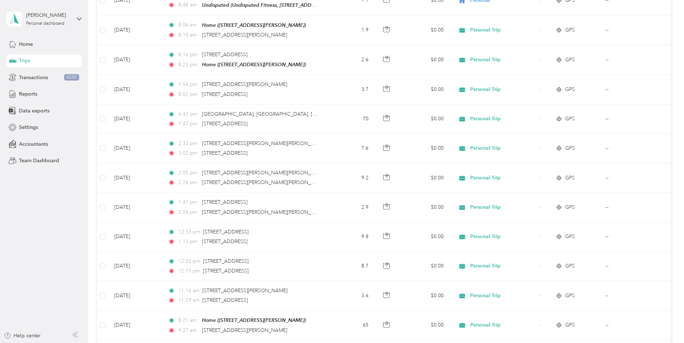
scroll to position [8741, 0]
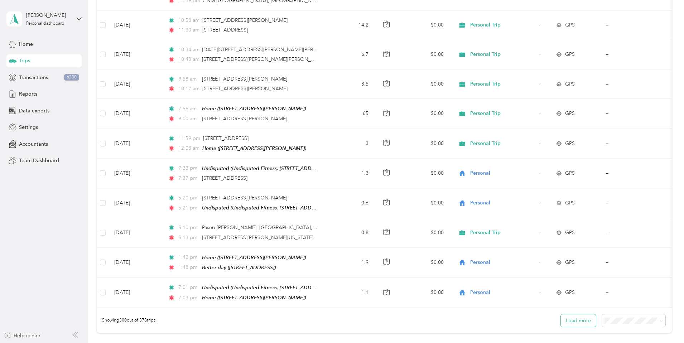
click at [561, 314] on button "Load more" at bounding box center [578, 320] width 35 height 13
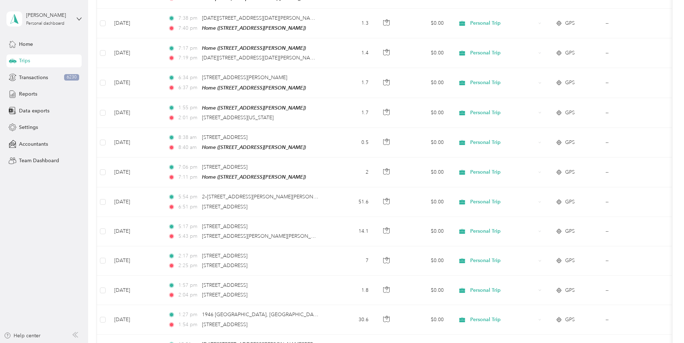
scroll to position [0, 0]
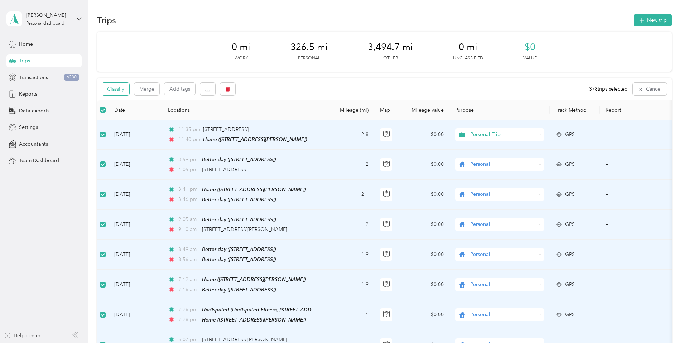
click at [129, 88] on button "Classify" at bounding box center [115, 89] width 27 height 13
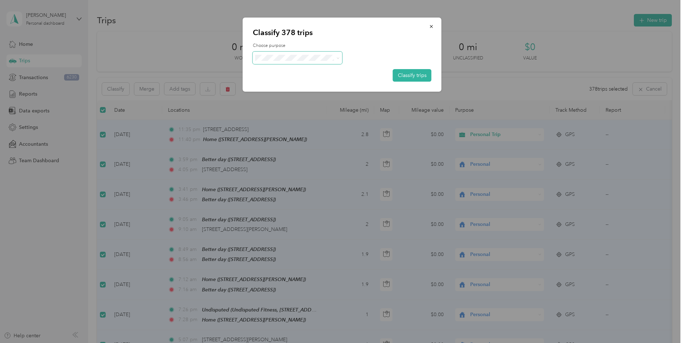
click at [334, 57] on span at bounding box center [337, 58] width 6 height 8
click at [339, 58] on icon at bounding box center [337, 58] width 3 height 3
click at [367, 99] on div at bounding box center [342, 171] width 684 height 343
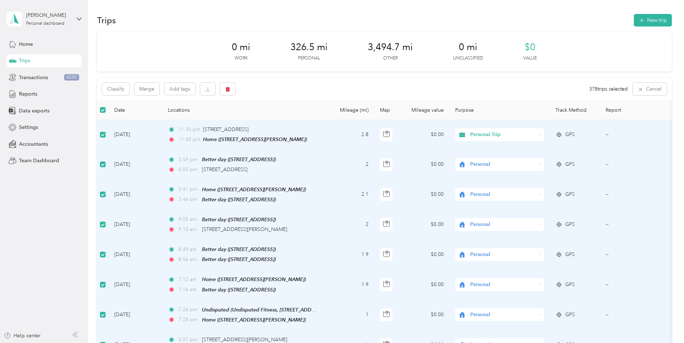
click at [513, 109] on th "Purpose" at bounding box center [499, 110] width 100 height 20
click at [312, 87] on div "Classify Merge Add tags 378 trips selected Cancel" at bounding box center [384, 89] width 575 height 23
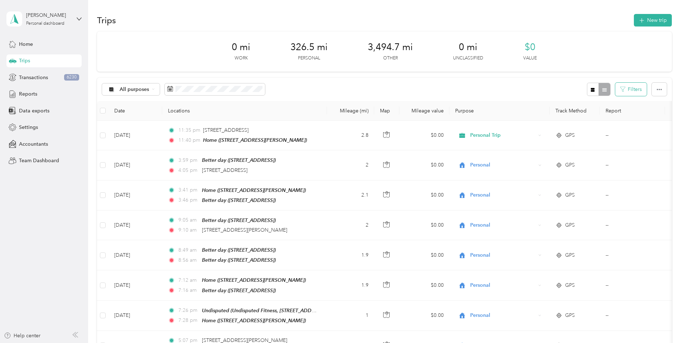
click at [615, 88] on button "Filters" at bounding box center [631, 89] width 32 height 13
click at [586, 118] on icon at bounding box center [587, 118] width 3 height 3
click at [550, 142] on span "Better day" at bounding box center [544, 143] width 23 height 6
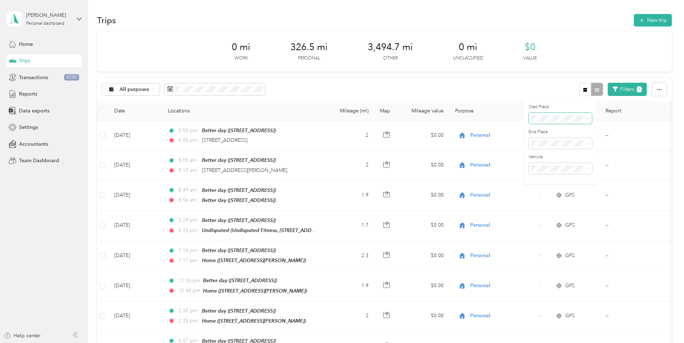
click at [587, 119] on icon at bounding box center [588, 118] width 2 height 1
click at [565, 126] on li "Anywhere" at bounding box center [559, 128] width 63 height 13
click at [586, 143] on icon at bounding box center [584, 141] width 4 height 4
click at [588, 144] on icon at bounding box center [588, 143] width 2 height 1
click at [558, 167] on div "Better day" at bounding box center [559, 166] width 53 height 8
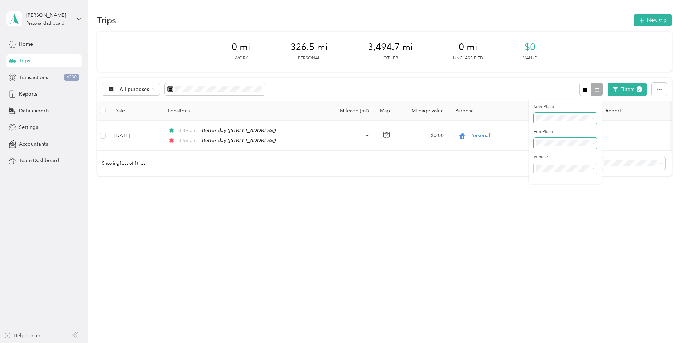
click at [594, 117] on icon at bounding box center [592, 118] width 3 height 3
click at [562, 129] on div "Anywhere" at bounding box center [564, 129] width 53 height 8
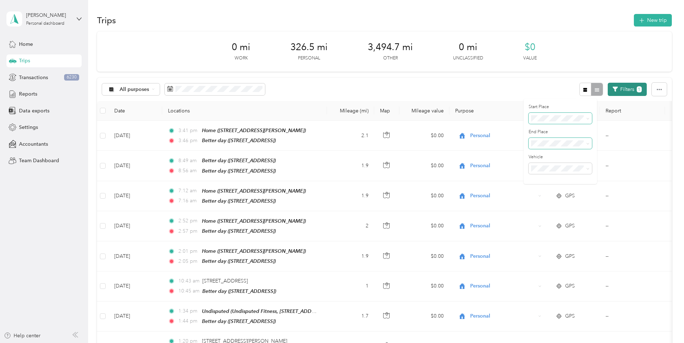
click at [608, 93] on button "Filters 1" at bounding box center [627, 89] width 39 height 13
click at [608, 86] on button "Filters 1" at bounding box center [627, 89] width 39 height 13
click at [587, 144] on icon at bounding box center [587, 143] width 3 height 3
click at [563, 155] on div "Anywhere" at bounding box center [559, 156] width 53 height 8
click at [586, 117] on icon at bounding box center [587, 118] width 3 height 3
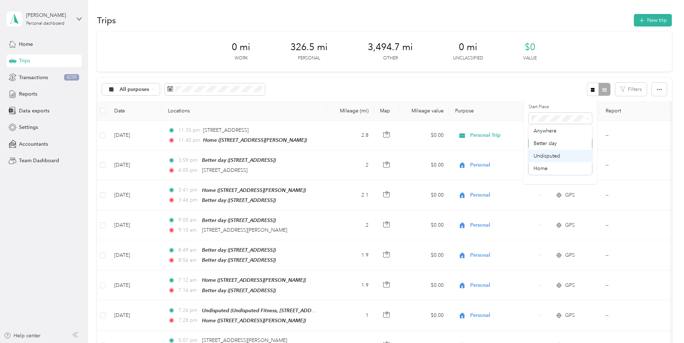
click at [555, 154] on span "Undisputed" at bounding box center [546, 156] width 26 height 6
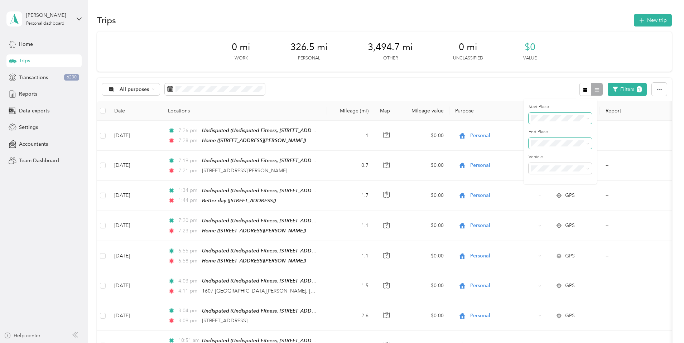
click at [587, 118] on icon at bounding box center [587, 118] width 3 height 3
click at [568, 128] on div "Anywhere" at bounding box center [559, 131] width 53 height 8
click at [587, 144] on li "Better day" at bounding box center [559, 143] width 63 height 13
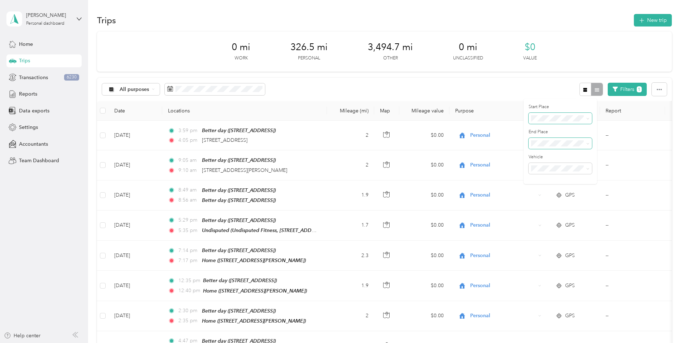
click at [585, 144] on span at bounding box center [587, 143] width 6 height 5
click at [586, 142] on icon at bounding box center [587, 143] width 3 height 3
click at [555, 177] on div "Undisputed" at bounding box center [559, 181] width 53 height 8
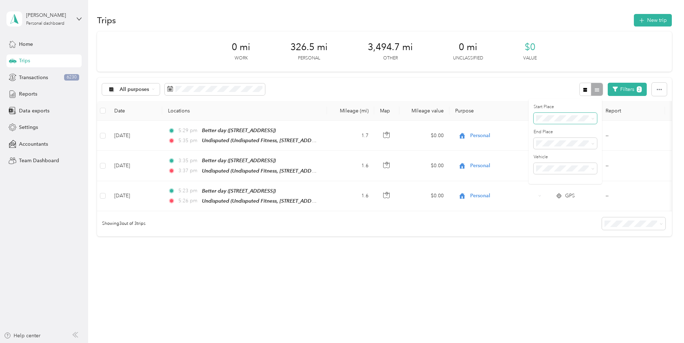
click at [592, 119] on icon at bounding box center [592, 118] width 3 height 3
click at [568, 131] on div "Anywhere" at bounding box center [564, 131] width 53 height 8
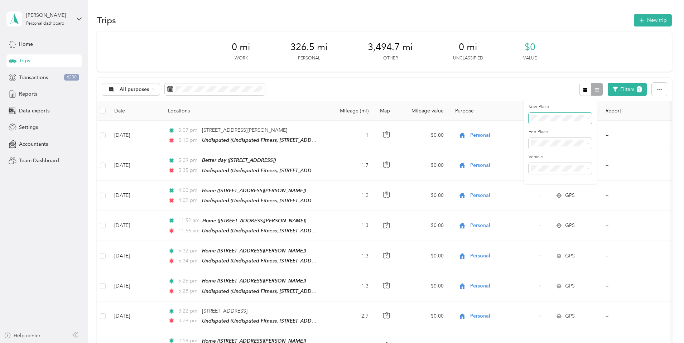
click at [589, 143] on icon at bounding box center [588, 143] width 2 height 1
click at [373, 92] on div "All purposes Filters 1" at bounding box center [384, 89] width 575 height 23
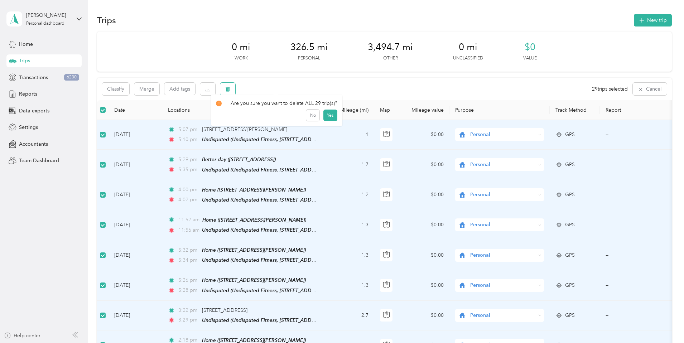
click at [230, 86] on span "button" at bounding box center [227, 89] width 5 height 6
click at [330, 118] on button "Yes" at bounding box center [330, 118] width 14 height 11
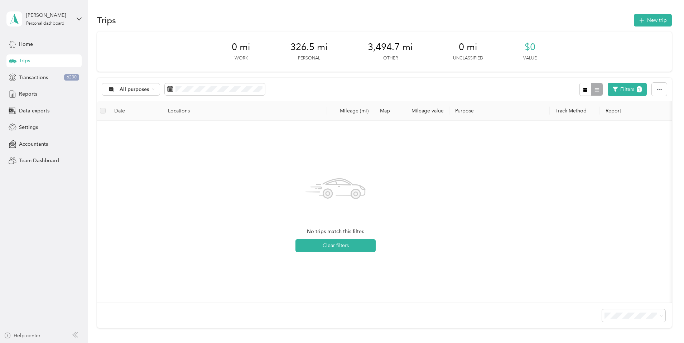
click at [389, 88] on div "All purposes Filters 1" at bounding box center [384, 89] width 575 height 23
click at [637, 87] on span "1" at bounding box center [639, 89] width 5 height 6
click at [608, 90] on button "Filters 1" at bounding box center [627, 89] width 39 height 13
click at [588, 144] on icon at bounding box center [587, 143] width 3 height 3
click at [560, 153] on div "Anywhere" at bounding box center [559, 155] width 53 height 8
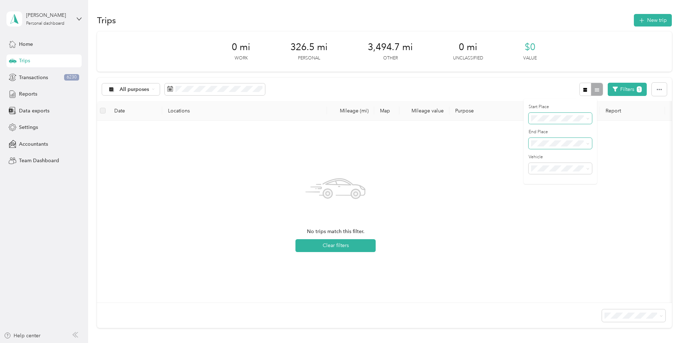
click at [585, 118] on span at bounding box center [587, 118] width 6 height 5
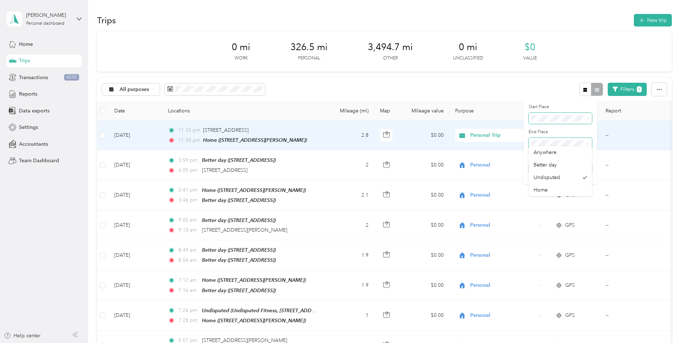
click at [586, 117] on icon at bounding box center [587, 118] width 3 height 3
click at [556, 151] on li "Undisputed" at bounding box center [559, 153] width 63 height 13
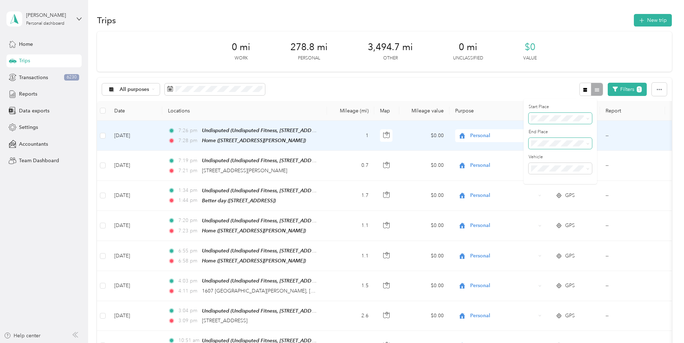
drag, startPoint x: 417, startPoint y: 88, endPoint x: 337, endPoint y: 93, distance: 79.7
click at [415, 88] on div "All purposes Filters 1" at bounding box center [384, 89] width 575 height 23
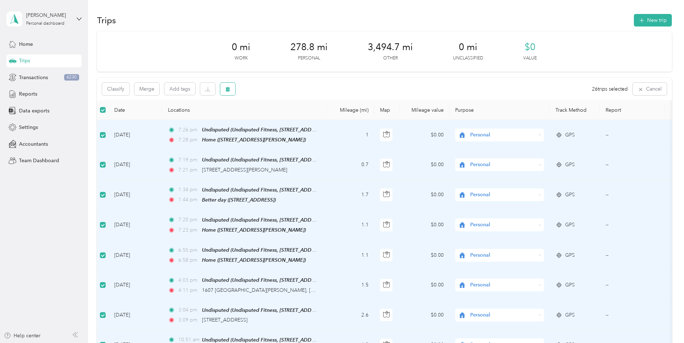
click at [230, 89] on icon "button" at bounding box center [228, 89] width 4 height 5
click at [324, 118] on button "Yes" at bounding box center [330, 118] width 14 height 11
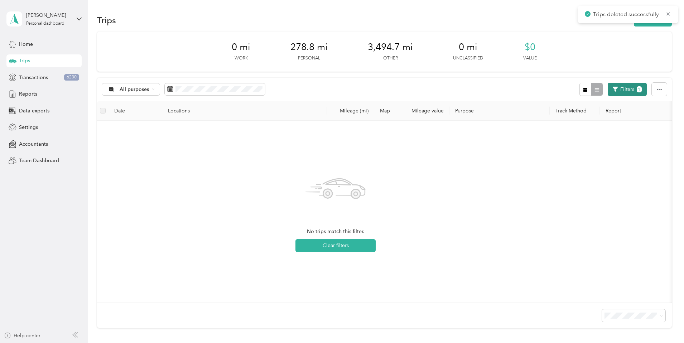
click at [608, 88] on button "Filters 1" at bounding box center [627, 89] width 39 height 13
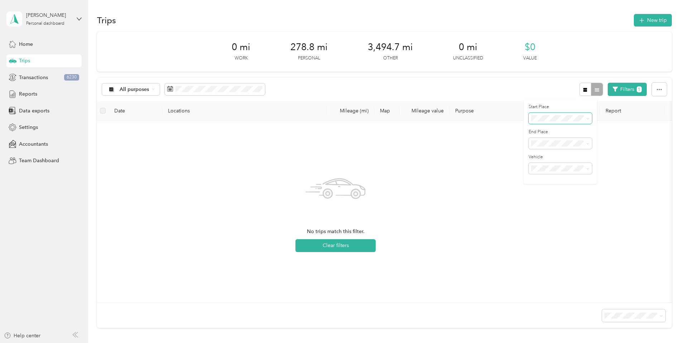
click at [587, 116] on span at bounding box center [587, 118] width 3 height 6
click at [587, 118] on icon at bounding box center [587, 118] width 3 height 3
click at [569, 139] on li "Better day" at bounding box center [559, 143] width 63 height 13
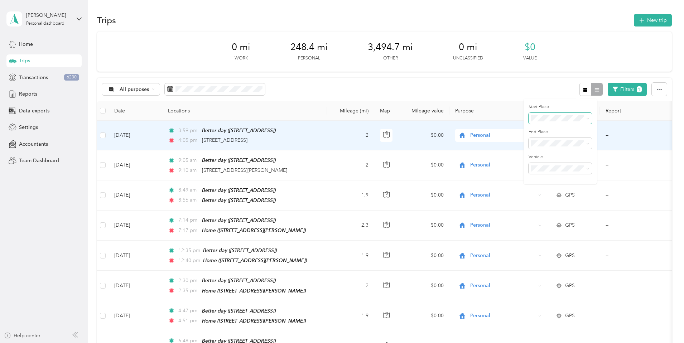
click at [425, 89] on div "All purposes Filters 1" at bounding box center [384, 89] width 575 height 23
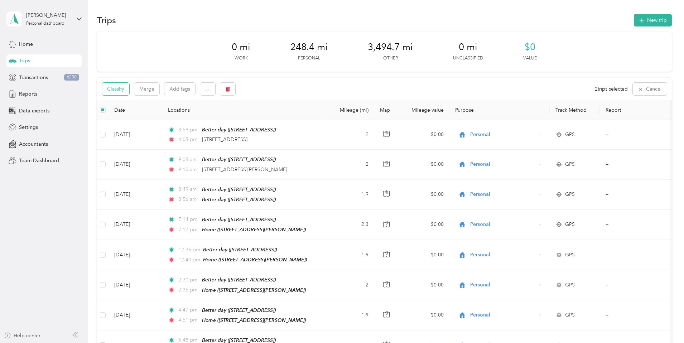
click at [129, 86] on button "Classify" at bounding box center [115, 89] width 27 height 13
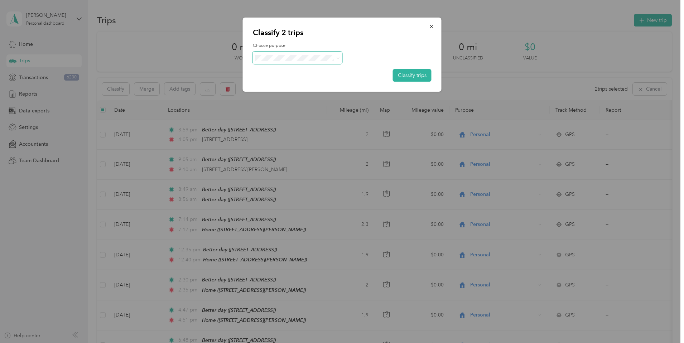
click at [337, 57] on icon at bounding box center [337, 58] width 3 height 3
click at [295, 96] on span "First Crop" at bounding box center [303, 94] width 67 height 8
click at [420, 73] on button "Classify trips" at bounding box center [412, 75] width 39 height 13
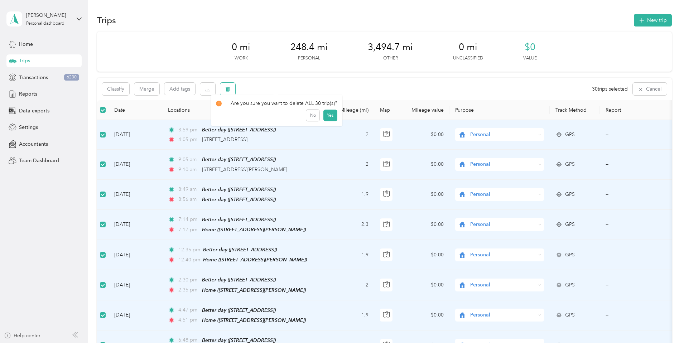
click at [230, 90] on icon "button" at bounding box center [228, 89] width 4 height 5
click at [328, 118] on button "Yes" at bounding box center [330, 118] width 14 height 11
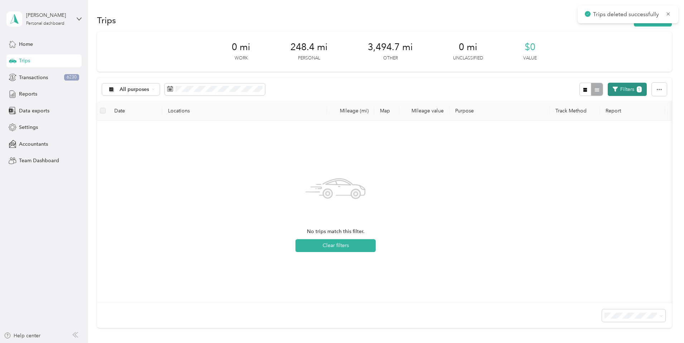
click at [608, 86] on button "Filters 1" at bounding box center [627, 89] width 39 height 13
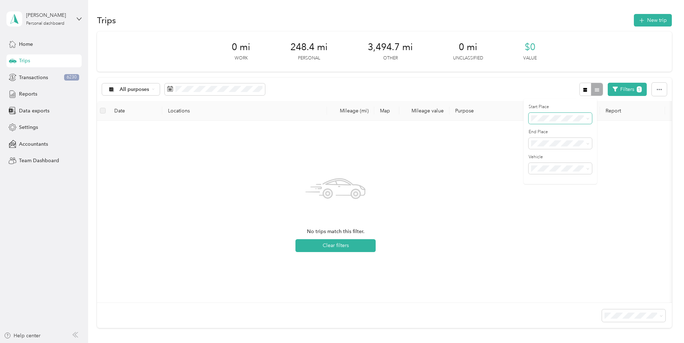
click at [587, 118] on icon at bounding box center [587, 118] width 3 height 3
click at [563, 129] on div "Anywhere" at bounding box center [559, 129] width 53 height 8
click at [608, 88] on button "Filters 1" at bounding box center [627, 89] width 39 height 13
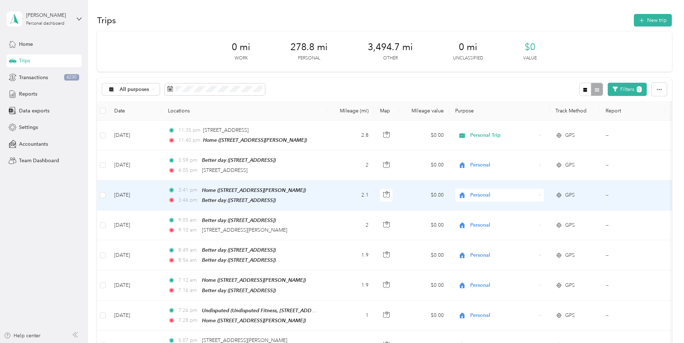
click at [587, 142] on li "Better day" at bounding box center [559, 140] width 63 height 13
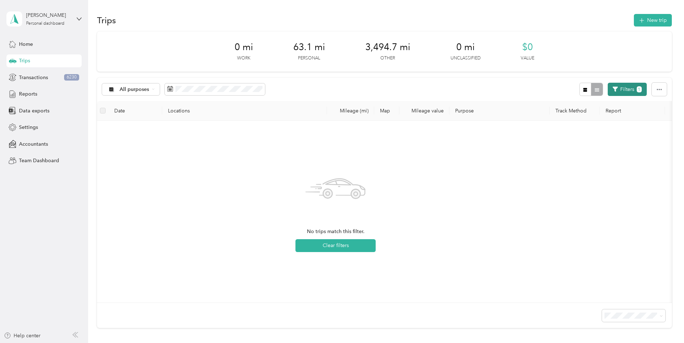
click at [608, 89] on button "Filters 1" at bounding box center [627, 89] width 39 height 13
click at [586, 118] on icon at bounding box center [587, 118] width 3 height 3
click at [561, 128] on div "Anywhere" at bounding box center [559, 128] width 53 height 8
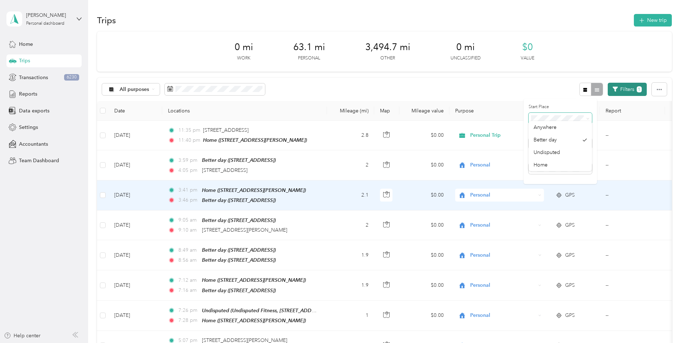
click at [608, 88] on button "Filters 1" at bounding box center [627, 89] width 39 height 13
click at [615, 91] on button "Filters" at bounding box center [631, 89] width 32 height 13
click at [585, 143] on span at bounding box center [587, 143] width 6 height 5
click at [587, 143] on icon at bounding box center [587, 143] width 3 height 3
click at [556, 168] on div "Better day" at bounding box center [559, 166] width 53 height 8
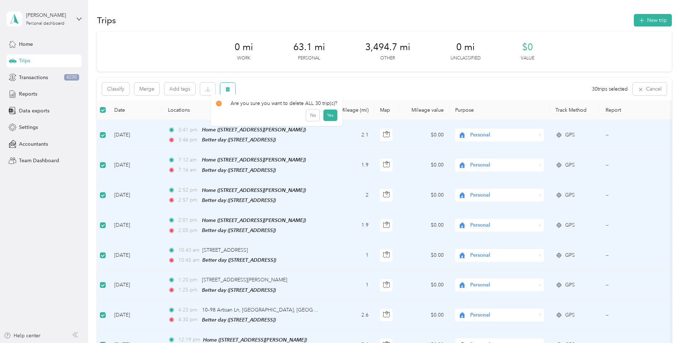
click at [235, 88] on button "button" at bounding box center [227, 89] width 15 height 13
click at [327, 120] on button "Yes" at bounding box center [330, 118] width 14 height 11
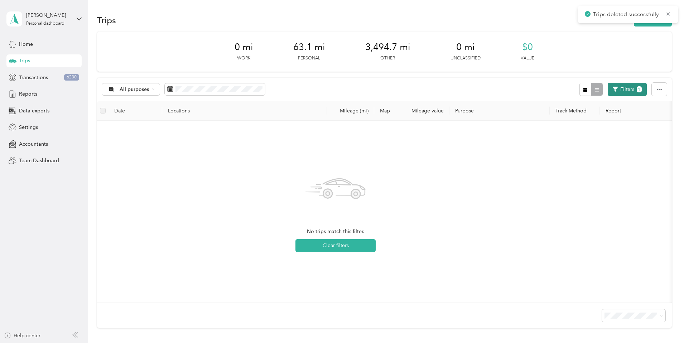
click at [608, 88] on button "Filters 1" at bounding box center [627, 89] width 39 height 13
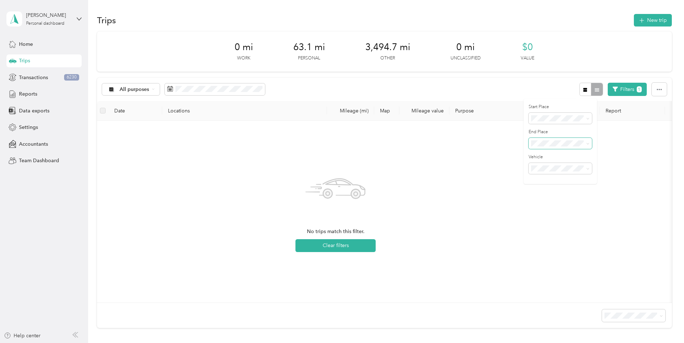
click at [586, 142] on icon at bounding box center [587, 143] width 3 height 3
click at [575, 154] on div "Anywhere" at bounding box center [559, 156] width 53 height 8
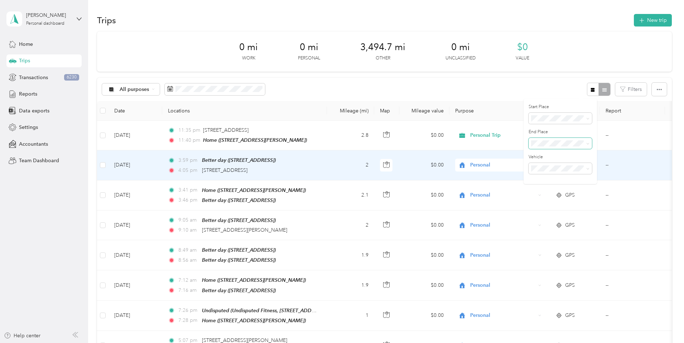
click at [349, 84] on div "All purposes Filters" at bounding box center [384, 89] width 575 height 23
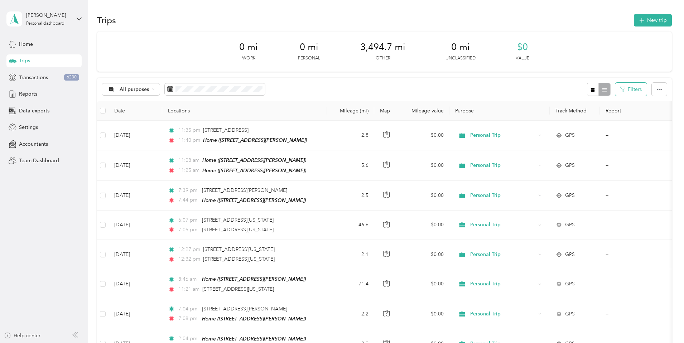
click at [615, 90] on button "Filters" at bounding box center [631, 89] width 32 height 13
click at [585, 118] on span at bounding box center [587, 118] width 6 height 5
click at [586, 118] on icon at bounding box center [587, 118] width 3 height 3
click at [552, 165] on div "Home" at bounding box center [559, 168] width 53 height 8
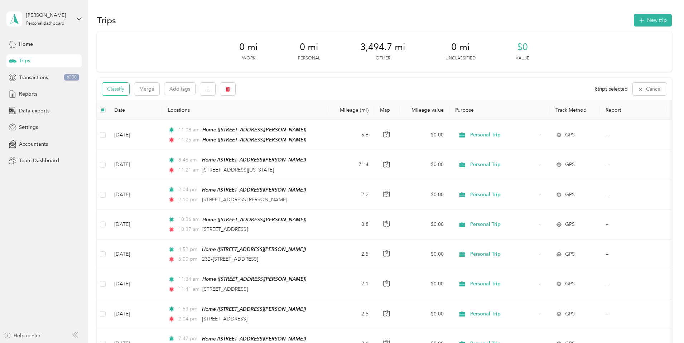
click at [129, 90] on button "Classify" at bounding box center [115, 89] width 27 height 13
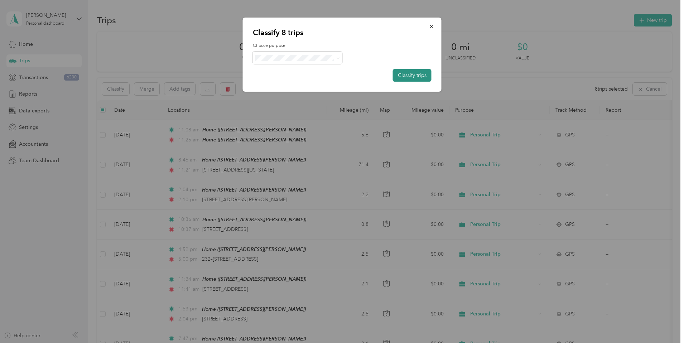
click at [411, 74] on button "Classify trips" at bounding box center [412, 75] width 39 height 13
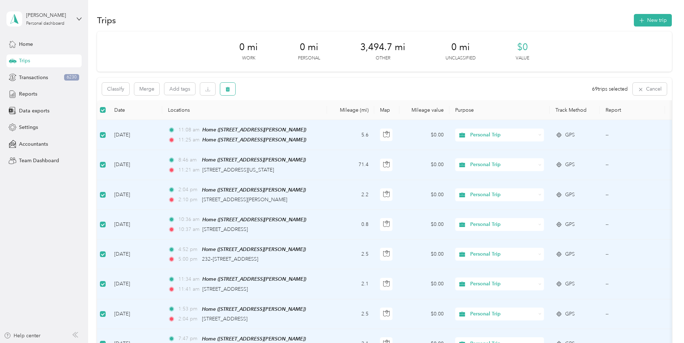
click at [230, 90] on icon "button" at bounding box center [228, 89] width 4 height 5
click at [325, 119] on button "Yes" at bounding box center [330, 118] width 14 height 11
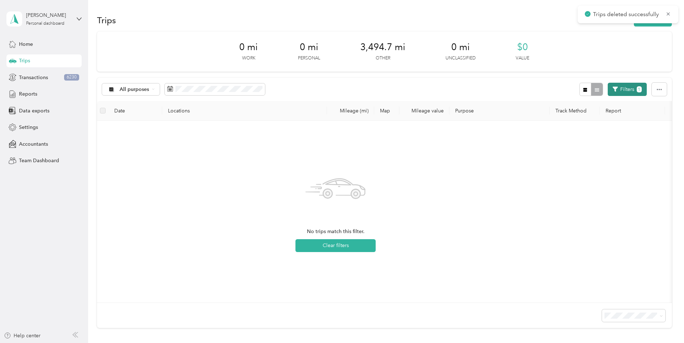
click at [608, 87] on button "Filters 1" at bounding box center [627, 89] width 39 height 13
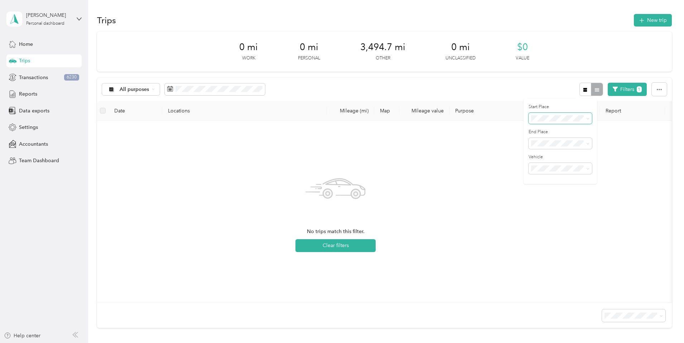
click at [587, 117] on icon at bounding box center [587, 118] width 3 height 3
click at [567, 127] on div "Anywhere" at bounding box center [559, 131] width 53 height 8
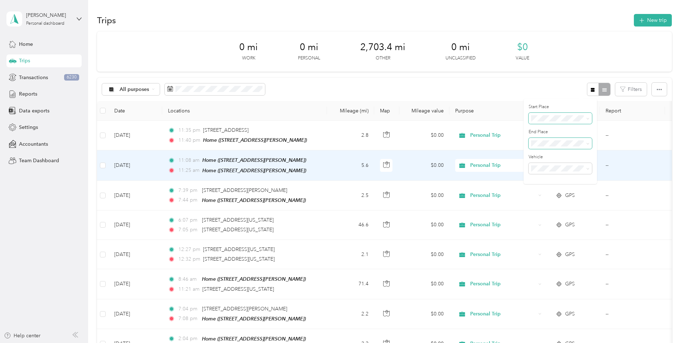
click at [586, 144] on icon at bounding box center [587, 143] width 3 height 3
click at [548, 190] on div "Home" at bounding box center [559, 194] width 53 height 8
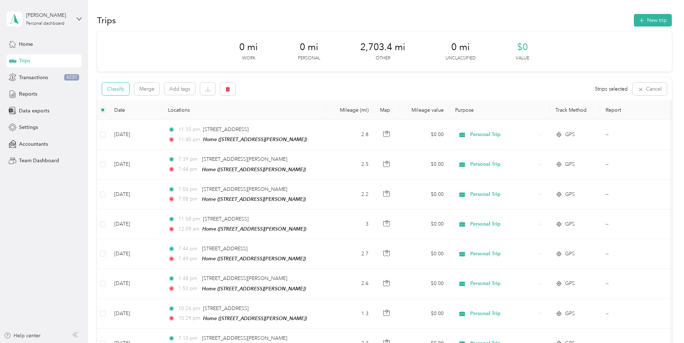
click at [129, 89] on button "Classify" at bounding box center [115, 89] width 27 height 13
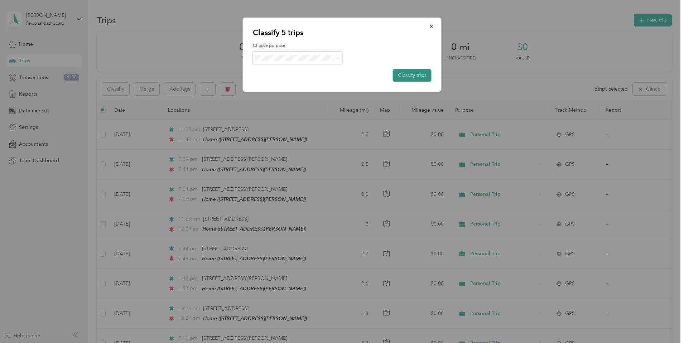
click at [415, 73] on button "Classify trips" at bounding box center [412, 75] width 39 height 13
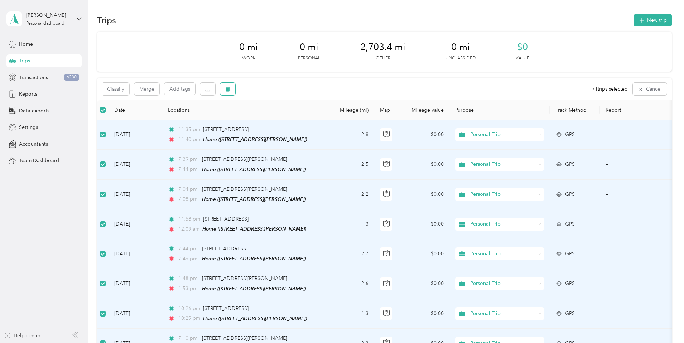
click at [235, 89] on button "button" at bounding box center [227, 89] width 15 height 13
click at [328, 118] on button "Yes" at bounding box center [330, 118] width 14 height 11
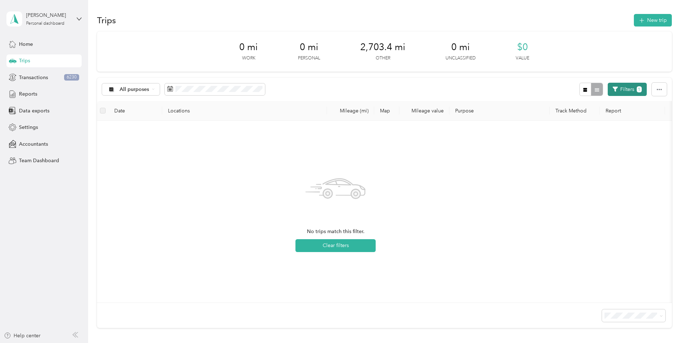
click at [608, 87] on button "Filters 1" at bounding box center [627, 89] width 39 height 13
click at [588, 144] on icon at bounding box center [588, 143] width 2 height 1
click at [563, 155] on div "Anywhere" at bounding box center [559, 156] width 53 height 8
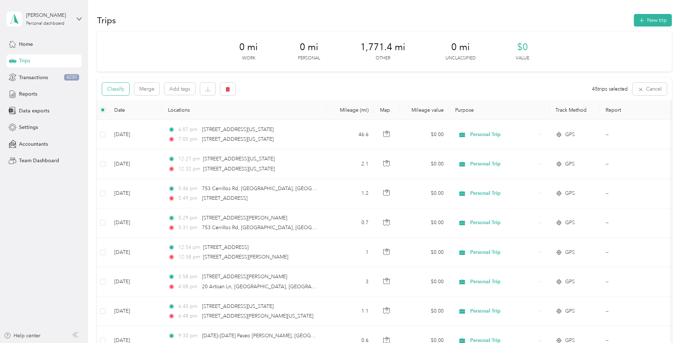
click at [129, 89] on button "Classify" at bounding box center [115, 89] width 27 height 13
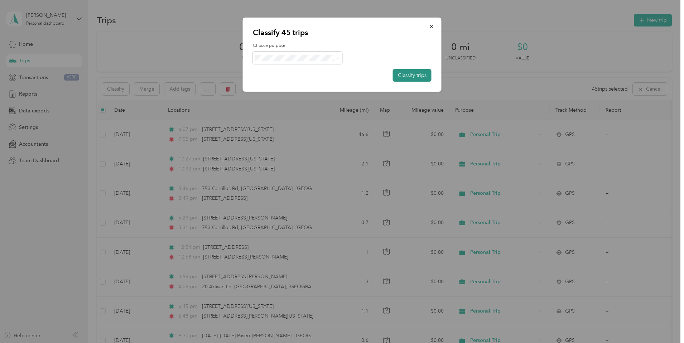
click at [404, 76] on button "Classify trips" at bounding box center [412, 75] width 39 height 13
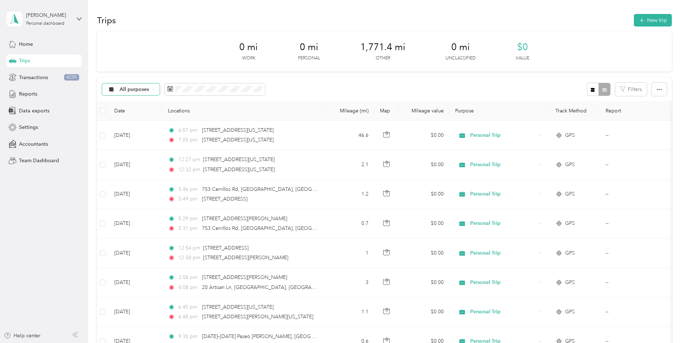
click at [160, 86] on div "All purposes" at bounding box center [131, 89] width 58 height 12
click at [183, 127] on span "Work" at bounding box center [185, 126] width 35 height 8
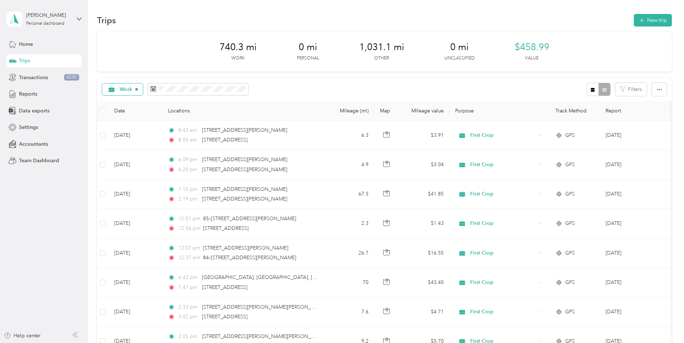
click at [138, 90] on icon at bounding box center [136, 89] width 3 height 3
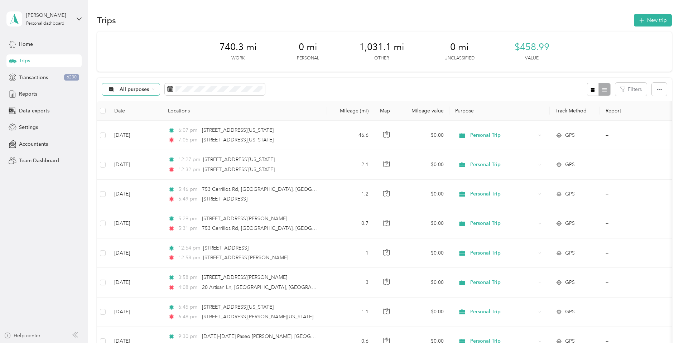
click at [160, 89] on div "All purposes" at bounding box center [131, 89] width 58 height 12
click at [179, 147] on li "First Crop" at bounding box center [178, 152] width 57 height 13
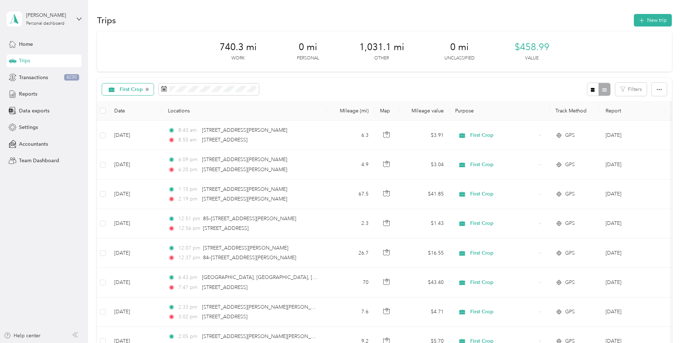
click at [143, 88] on span "First Crop" at bounding box center [132, 89] width 24 height 5
click at [180, 127] on span "Work" at bounding box center [184, 128] width 32 height 8
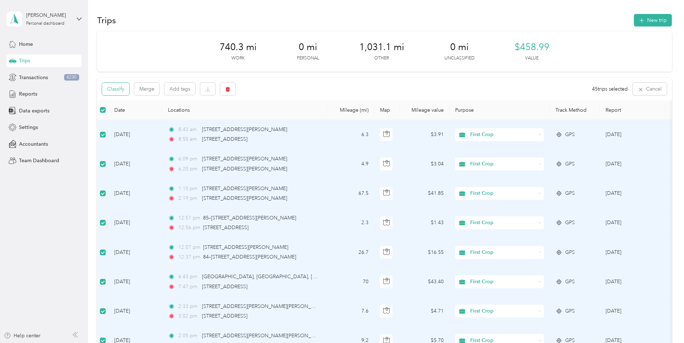
click at [129, 91] on button "Classify" at bounding box center [115, 89] width 27 height 13
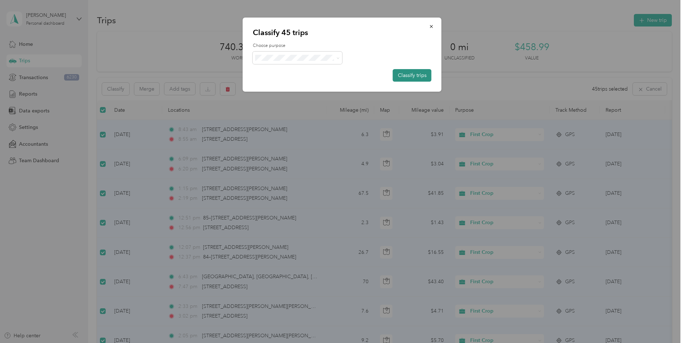
click at [402, 74] on button "Classify trips" at bounding box center [412, 75] width 39 height 13
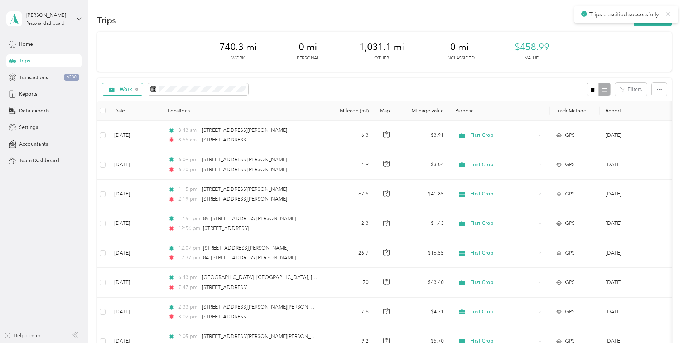
click at [143, 87] on div "Work" at bounding box center [122, 89] width 41 height 12
click at [324, 93] on div "Work Filters" at bounding box center [384, 89] width 575 height 23
click at [143, 91] on div "Work" at bounding box center [122, 89] width 41 height 12
click at [179, 154] on li "First Crop" at bounding box center [176, 152] width 53 height 13
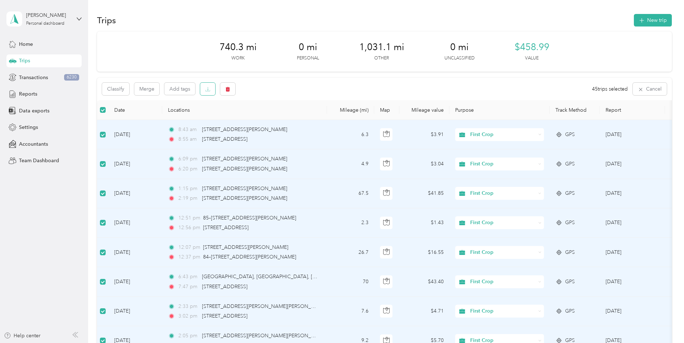
click at [210, 89] on icon "button" at bounding box center [207, 89] width 5 height 5
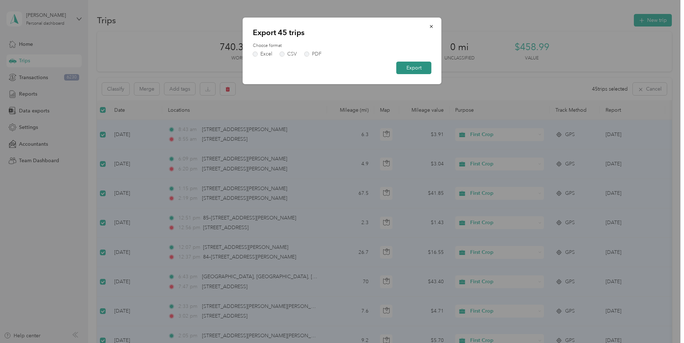
click at [423, 69] on button "Export" at bounding box center [413, 68] width 35 height 13
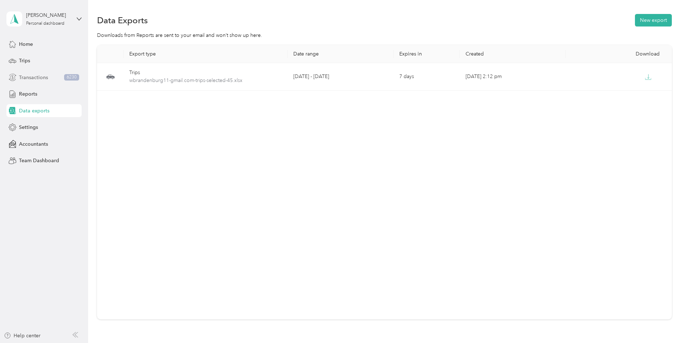
click at [32, 76] on span "Transactions" at bounding box center [33, 78] width 29 height 8
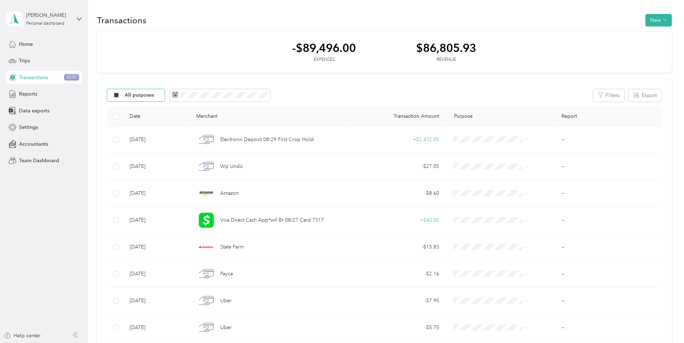
click at [154, 96] on span "All purposes" at bounding box center [140, 95] width 30 height 5
click at [185, 155] on span "First Crop" at bounding box center [190, 159] width 35 height 8
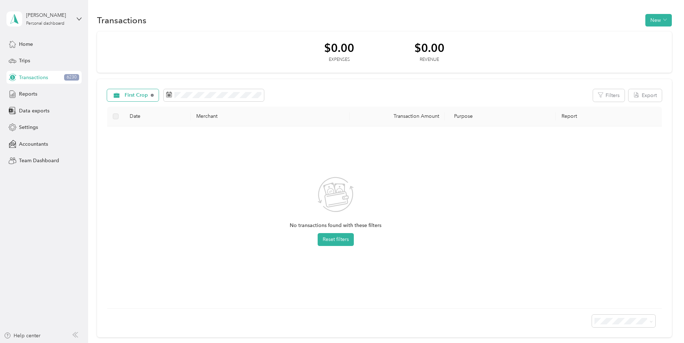
click at [154, 95] on icon at bounding box center [152, 95] width 3 height 3
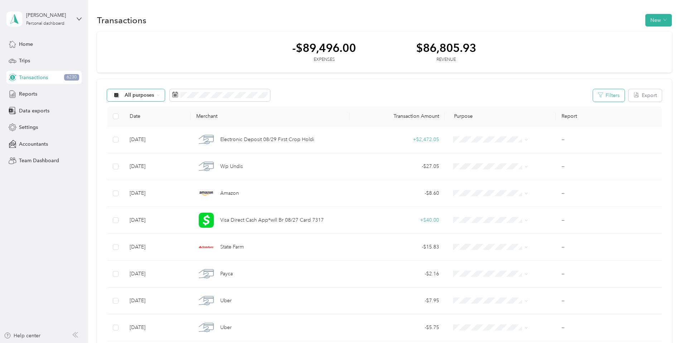
click at [593, 93] on button "Filters" at bounding box center [609, 95] width 32 height 13
click at [564, 195] on icon at bounding box center [565, 194] width 3 height 3
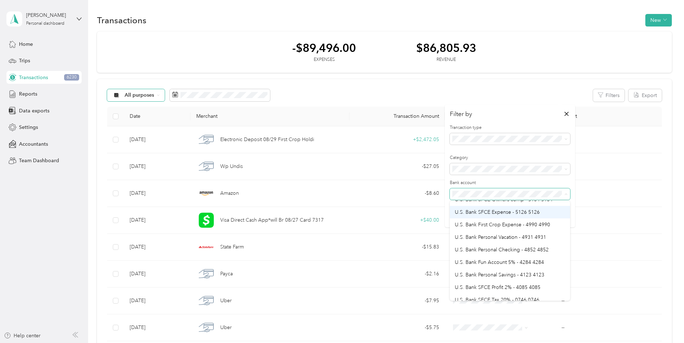
scroll to position [72, 0]
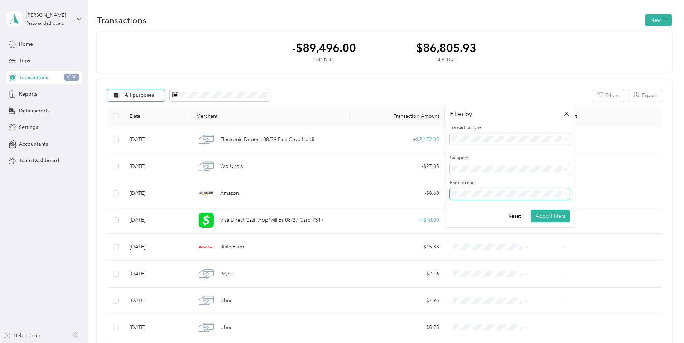
click at [498, 219] on div "U.S. Bank First Crop Expense - 4990 4990" at bounding box center [510, 223] width 110 height 8
click at [553, 214] on button "Apply Filters" at bounding box center [550, 216] width 39 height 13
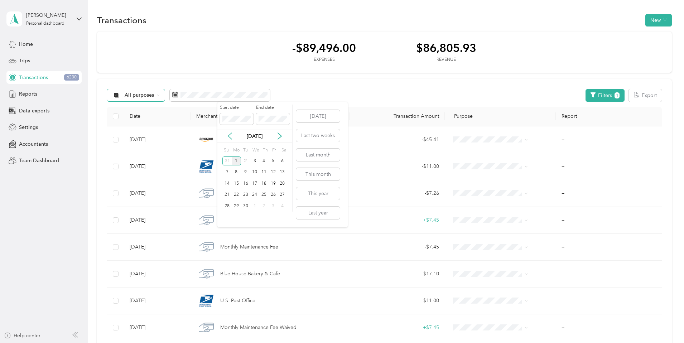
click at [231, 137] on icon at bounding box center [229, 135] width 7 height 7
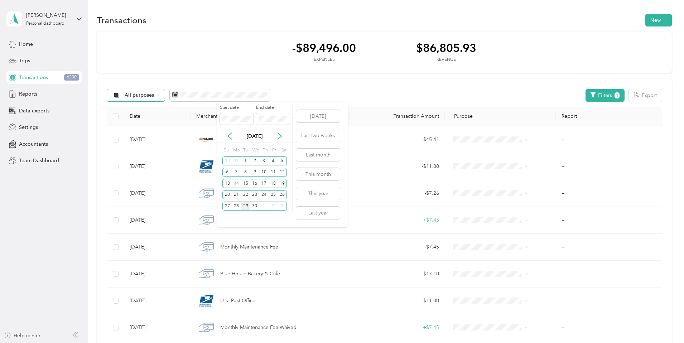
click at [244, 207] on div "29" at bounding box center [245, 206] width 9 height 9
click at [279, 135] on icon at bounding box center [279, 135] width 7 height 7
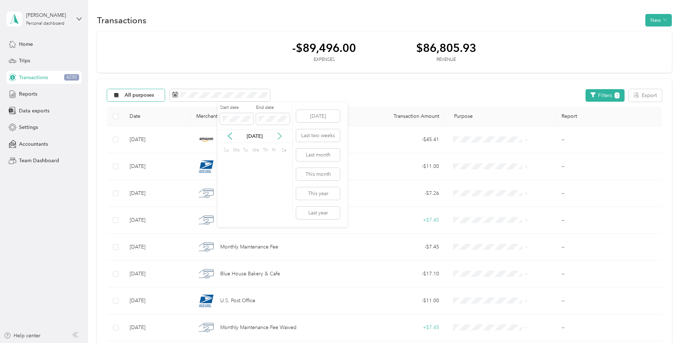
click at [279, 135] on icon at bounding box center [279, 135] width 7 height 7
click at [230, 138] on icon at bounding box center [230, 136] width 4 height 6
click at [227, 216] on div "31" at bounding box center [226, 217] width 9 height 9
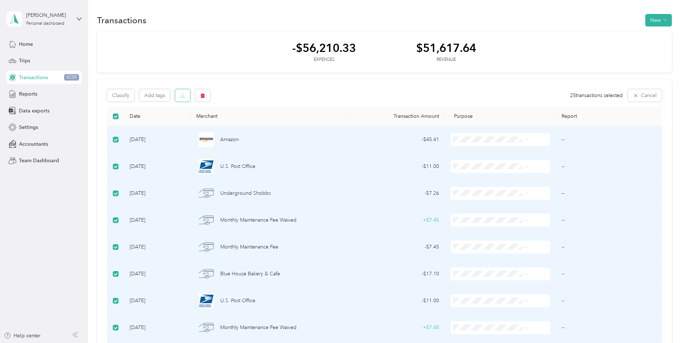
click at [185, 93] on icon "button" at bounding box center [182, 95] width 5 height 5
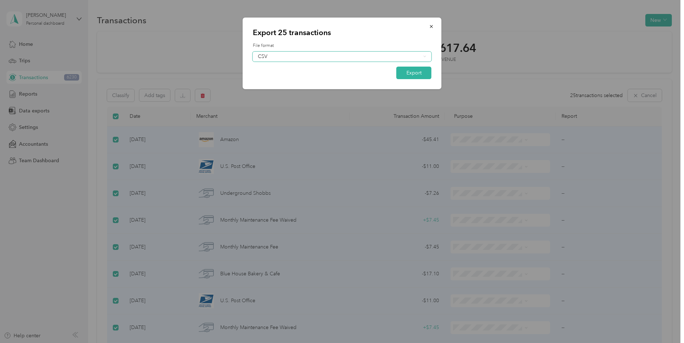
click at [424, 57] on icon at bounding box center [424, 56] width 3 height 3
click at [291, 79] on div "Excel" at bounding box center [342, 80] width 169 height 8
click at [413, 69] on button "Export" at bounding box center [413, 73] width 35 height 13
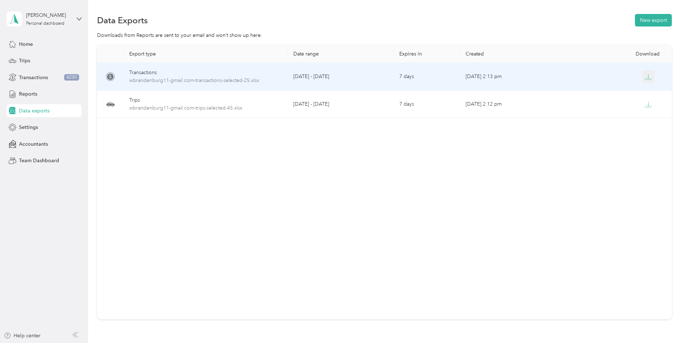
click at [645, 77] on icon "button" at bounding box center [648, 77] width 6 height 6
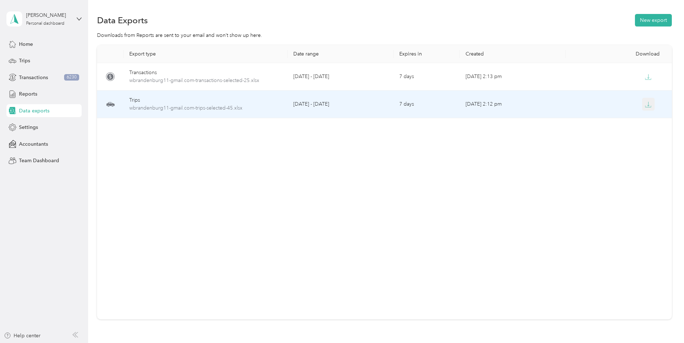
click at [647, 106] on icon "button" at bounding box center [648, 104] width 2 height 4
